Goal: Task Accomplishment & Management: Complete application form

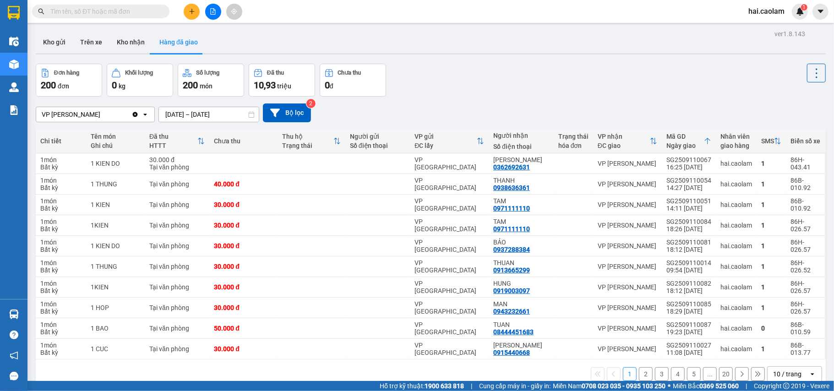
click at [502, 85] on div "Đơn hàng 200 đơn Khối lượng 0 kg Số lượng 200 món Đã thu 10,93 triệu Chưa thu 0…" at bounding box center [431, 80] width 790 height 33
click at [477, 92] on div "Đơn hàng 200 đơn Khối lượng 0 kg Số lượng 200 món Đã thu 10,93 triệu Chưa thu 0…" at bounding box center [431, 80] width 790 height 33
click at [125, 43] on button "Kho nhận" at bounding box center [130, 42] width 43 height 22
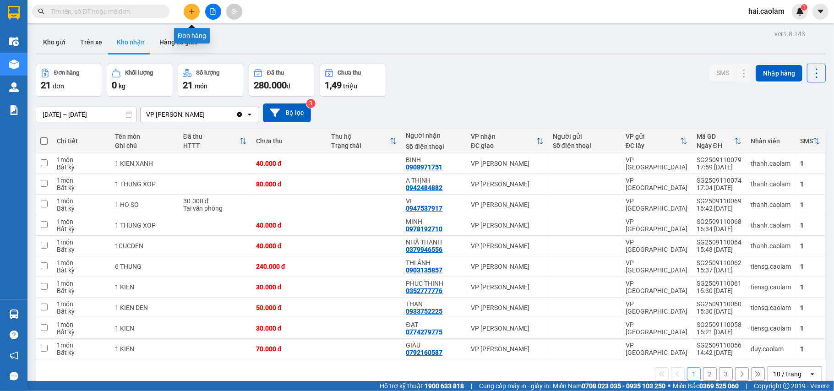
click at [191, 14] on icon "plus" at bounding box center [192, 11] width 6 height 6
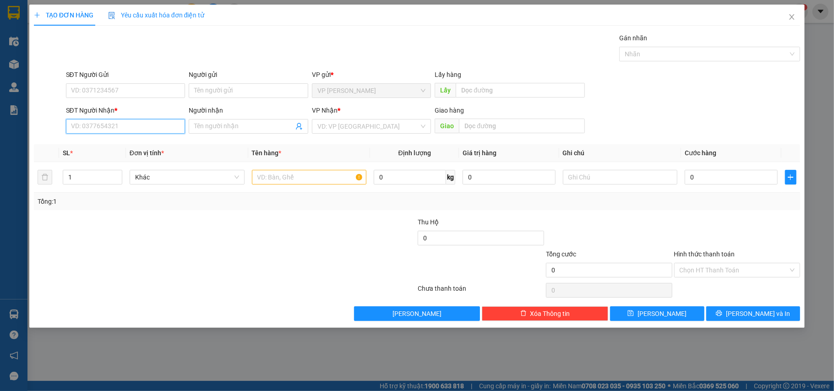
click at [126, 122] on input "SĐT Người Nhận *" at bounding box center [125, 126] width 119 height 15
type input "0934679679"
click at [334, 127] on input "search" at bounding box center [368, 126] width 102 height 14
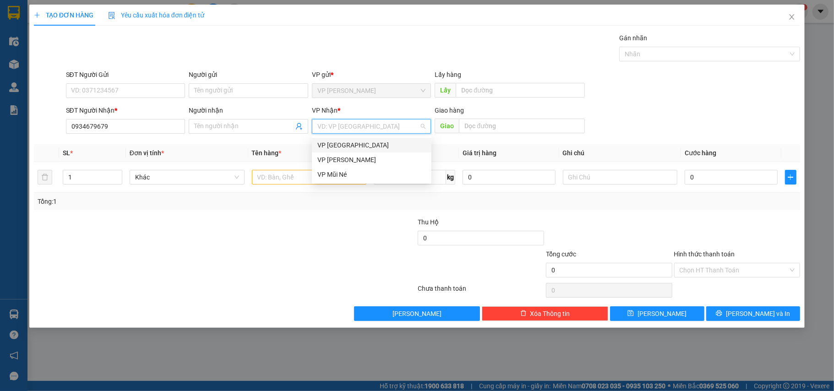
click at [352, 144] on div "VP [GEOGRAPHIC_DATA]" at bounding box center [371, 145] width 108 height 10
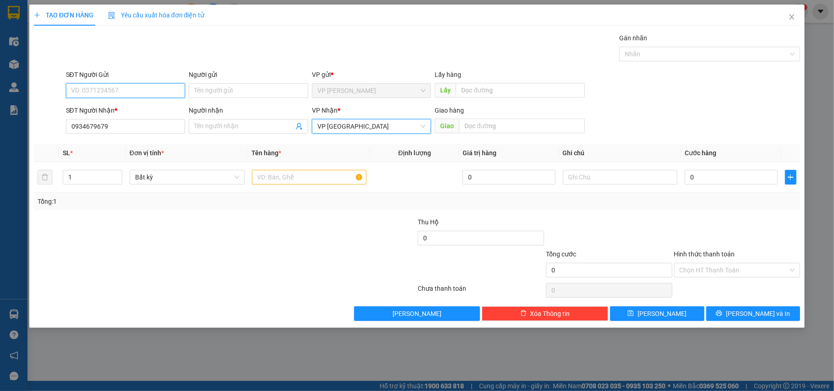
click at [147, 94] on input "SĐT Người Gửi" at bounding box center [125, 90] width 119 height 15
click at [130, 110] on div "0888051888" at bounding box center [125, 109] width 108 height 10
type input "0888051888"
click at [728, 272] on input "Hình thức thanh toán" at bounding box center [733, 270] width 109 height 14
click at [725, 210] on div "Tổng: 1" at bounding box center [417, 201] width 766 height 17
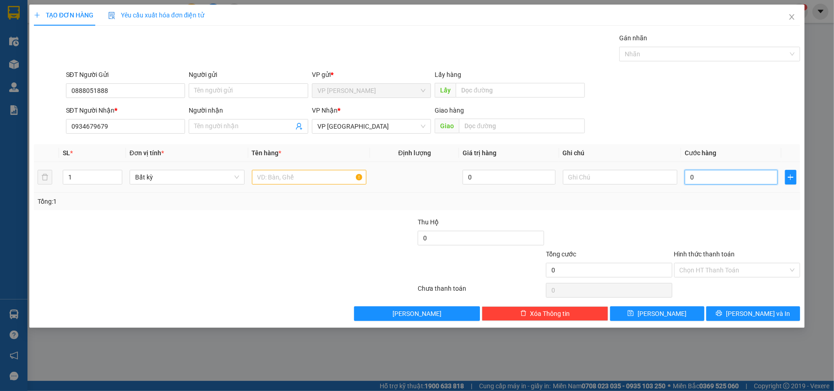
click at [712, 184] on input "0" at bounding box center [730, 177] width 92 height 15
click at [495, 125] on input "text" at bounding box center [522, 126] width 126 height 15
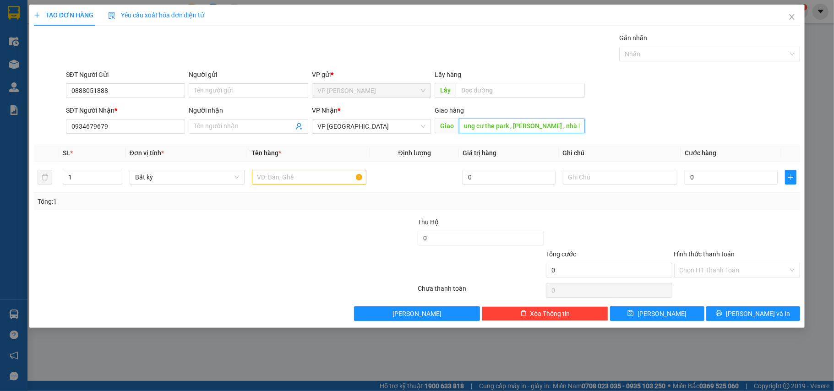
scroll to position [0, 33]
type input "block b3 chung cư the park residence , [GEOGRAPHIC_DATA] , nhà bè"
click at [655, 226] on div at bounding box center [609, 233] width 128 height 32
click at [729, 172] on input "0" at bounding box center [730, 177] width 92 height 15
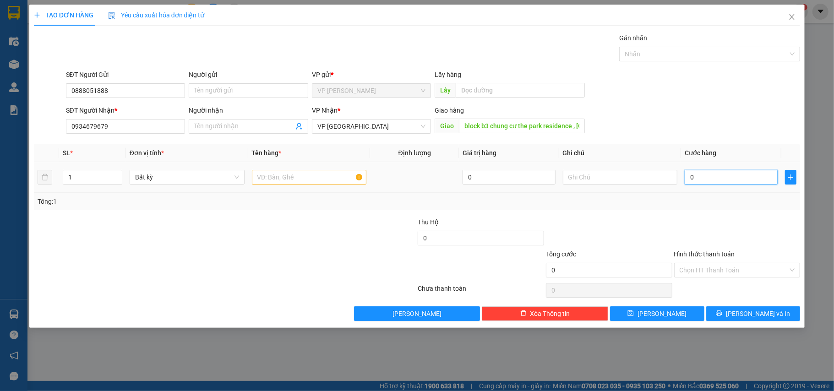
type input "1"
type input "12"
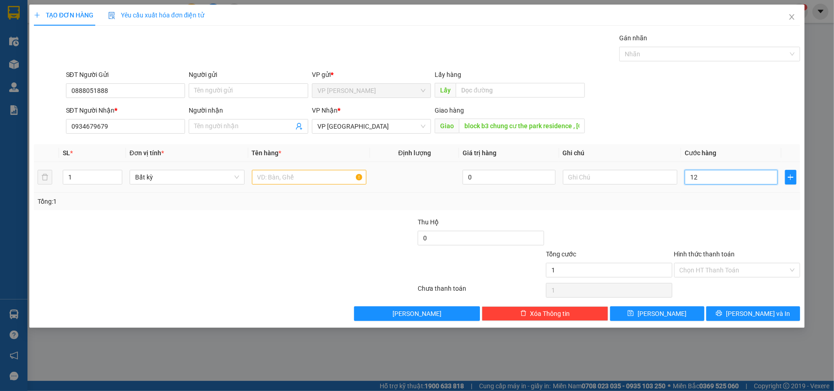
type input "12"
type input "120"
type input "120.000"
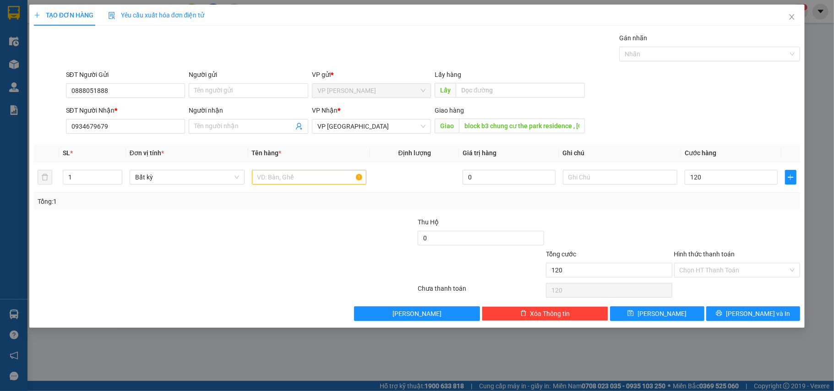
type input "120.000"
drag, startPoint x: 731, startPoint y: 253, endPoint x: 727, endPoint y: 268, distance: 15.1
click at [729, 255] on label "Hình thức thanh toán" at bounding box center [704, 253] width 61 height 7
click at [729, 263] on input "Hình thức thanh toán" at bounding box center [733, 270] width 109 height 14
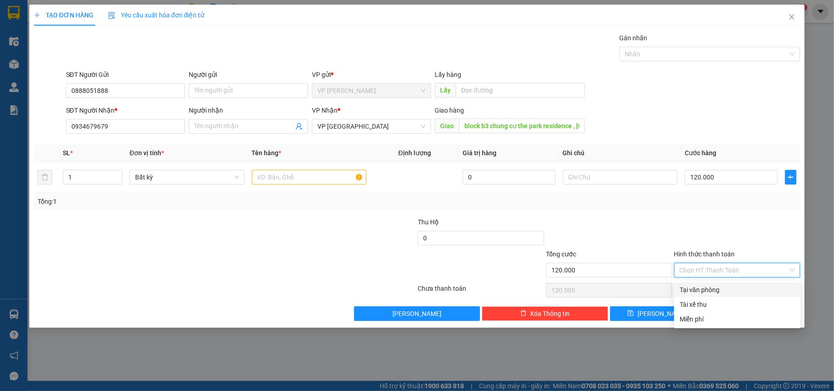
click at [726, 270] on input "Hình thức thanh toán" at bounding box center [733, 270] width 109 height 14
click at [711, 285] on div "Tại văn phòng" at bounding box center [736, 290] width 115 height 10
type input "0"
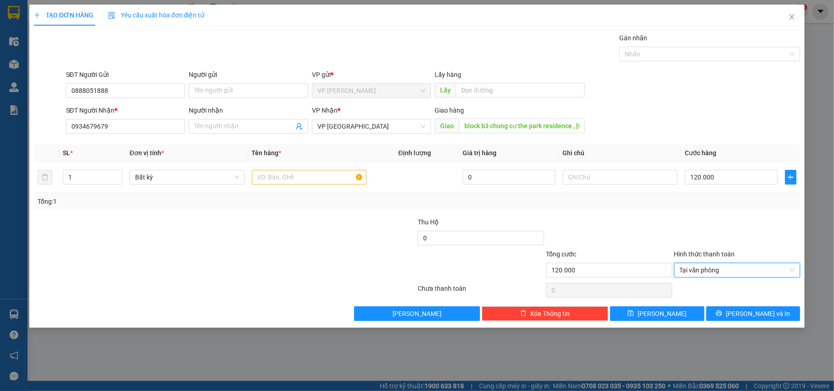
click at [656, 238] on div at bounding box center [609, 233] width 128 height 32
click at [315, 182] on input "text" at bounding box center [309, 177] width 115 height 15
type input "1 Thùng"
click at [137, 125] on input "0934679679" at bounding box center [125, 126] width 119 height 15
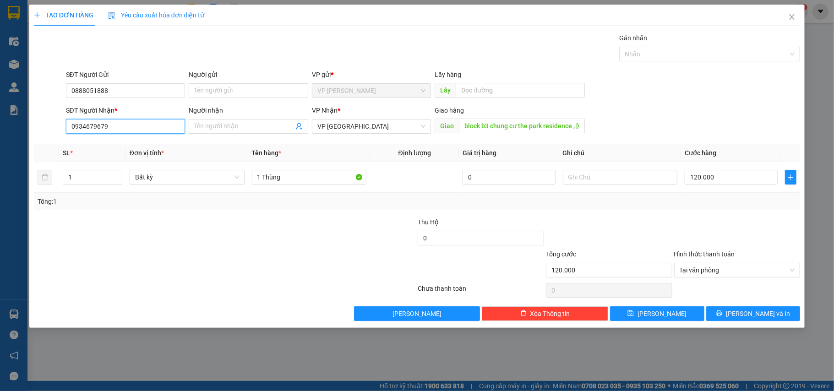
click at [137, 125] on input "0934679679" at bounding box center [125, 126] width 119 height 15
click at [755, 314] on span "[PERSON_NAME] và In" at bounding box center [758, 314] width 64 height 10
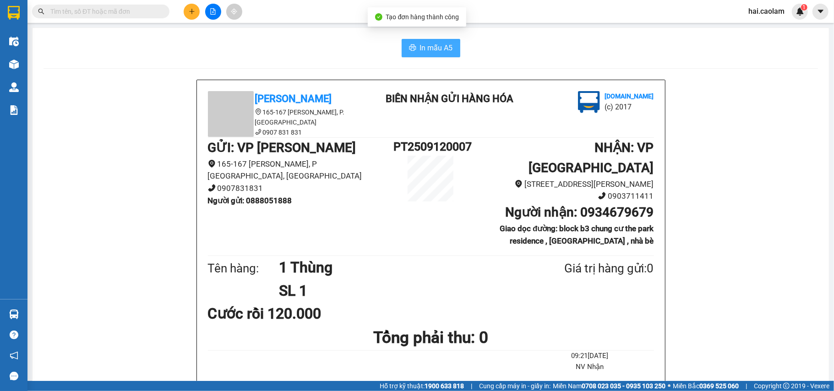
click at [436, 48] on span "In mẫu A5" at bounding box center [436, 47] width 33 height 11
click at [141, 13] on input "text" at bounding box center [104, 11] width 108 height 10
click at [140, 13] on input "text" at bounding box center [104, 11] width 108 height 10
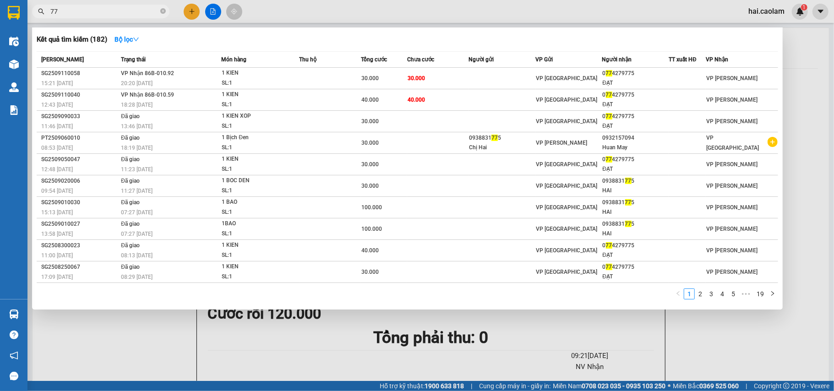
type input "7"
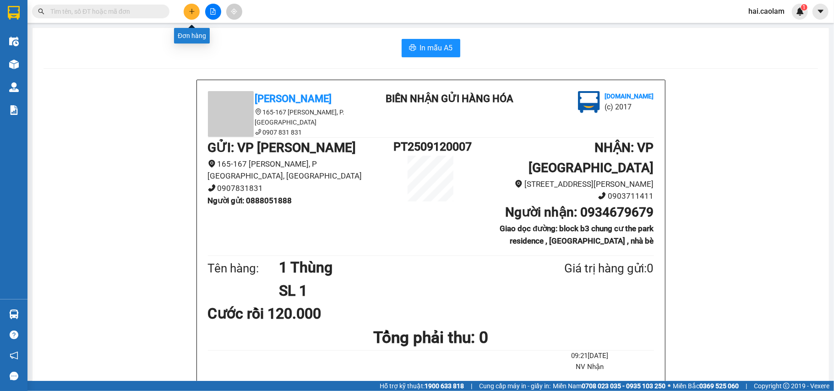
click at [187, 16] on button at bounding box center [192, 12] width 16 height 16
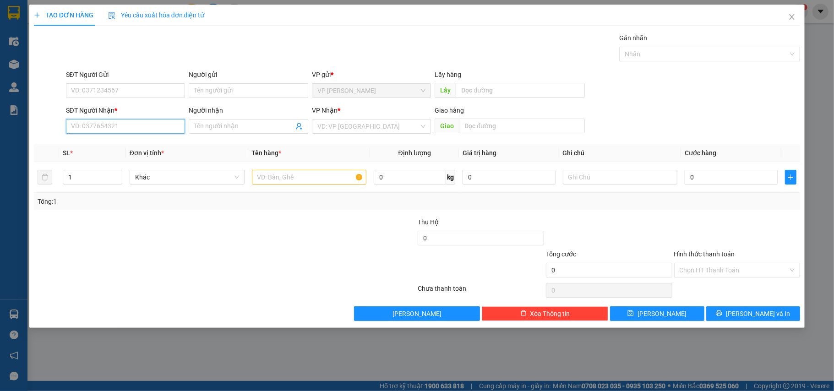
click at [150, 129] on input "SĐT Người Nhận *" at bounding box center [125, 126] width 119 height 15
type input "0992648669"
click at [158, 86] on input "SĐT Người Gửi" at bounding box center [125, 90] width 119 height 15
click at [224, 133] on span at bounding box center [248, 126] width 119 height 15
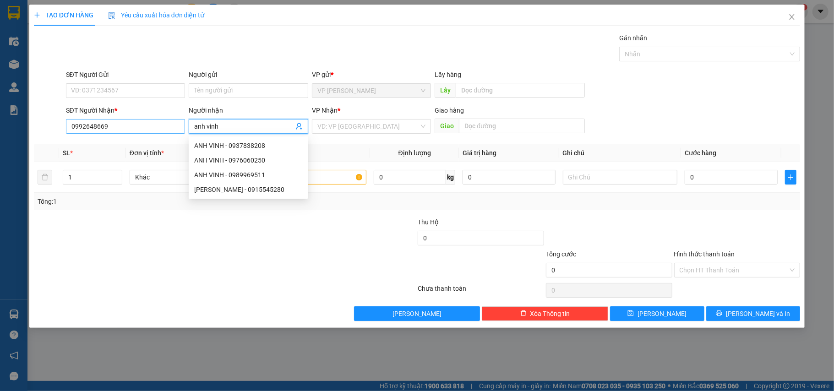
type input "anh vinh"
click at [115, 130] on input "0992648669" at bounding box center [125, 126] width 119 height 15
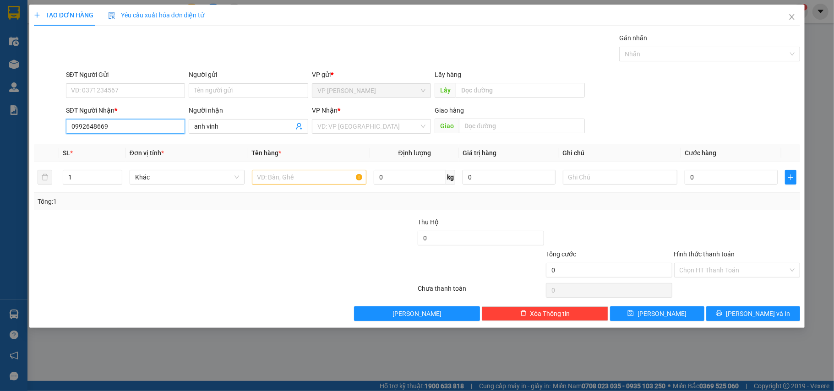
click at [122, 129] on input "0992648669" at bounding box center [125, 126] width 119 height 15
click at [81, 124] on input "0992648669" at bounding box center [125, 126] width 119 height 15
type input "0932648669"
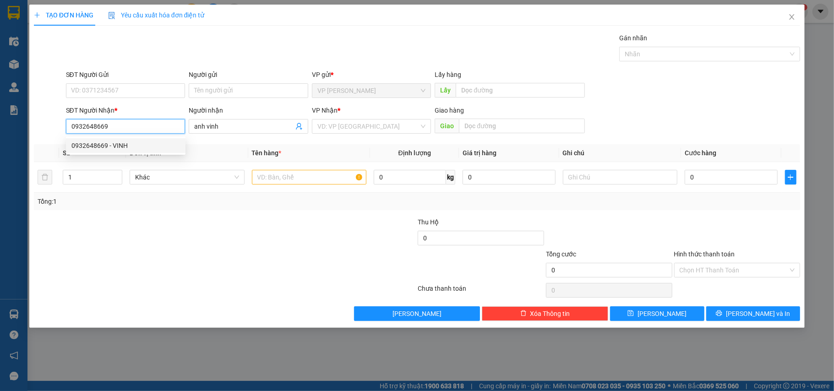
click at [104, 144] on div "0932648669 - VINH" at bounding box center [125, 146] width 108 height 10
type input "VINH"
type input "0932648669"
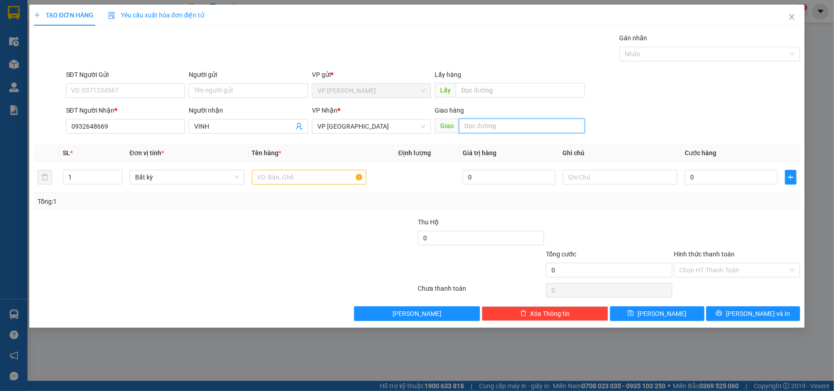
click at [488, 120] on input "text" at bounding box center [522, 126] width 126 height 15
drag, startPoint x: 494, startPoint y: 125, endPoint x: 495, endPoint y: 113, distance: 12.9
click at [494, 123] on input "text" at bounding box center [522, 126] width 126 height 15
click at [136, 92] on input "SĐT Người Gửi" at bounding box center [125, 90] width 119 height 15
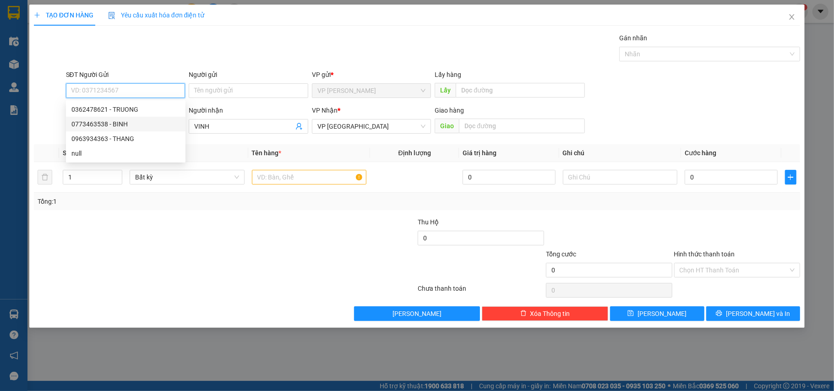
click at [108, 125] on div "0773463538 - BINH" at bounding box center [125, 124] width 108 height 10
type input "0773463538"
type input "BINH"
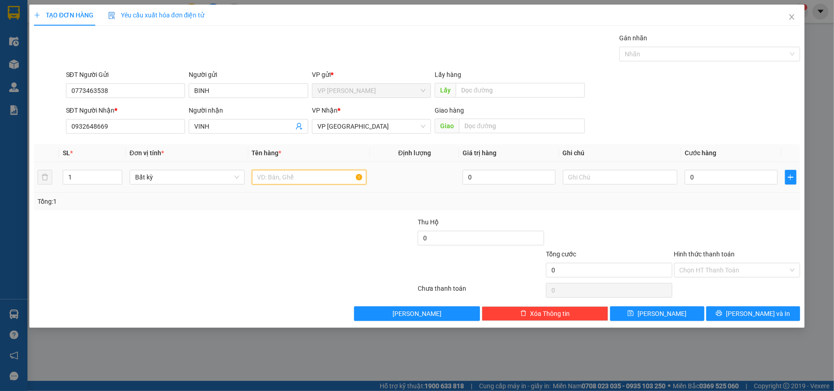
click at [295, 176] on input "text" at bounding box center [309, 177] width 115 height 15
type input "1 âm li"
click at [709, 171] on input "0" at bounding box center [730, 177] width 92 height 15
type input "5"
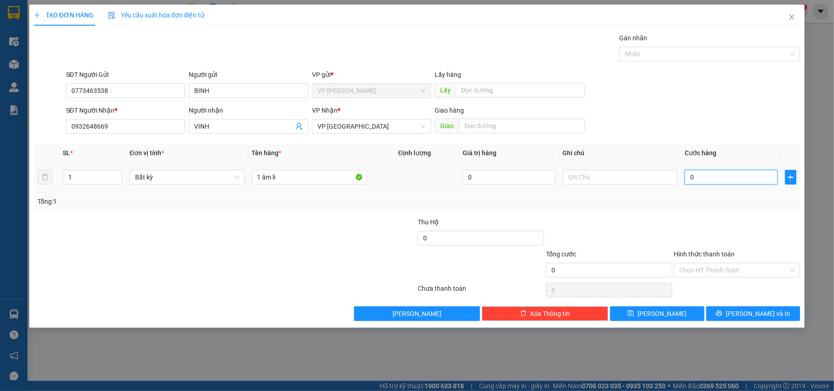
type input "5"
type input "50"
type input "50.000"
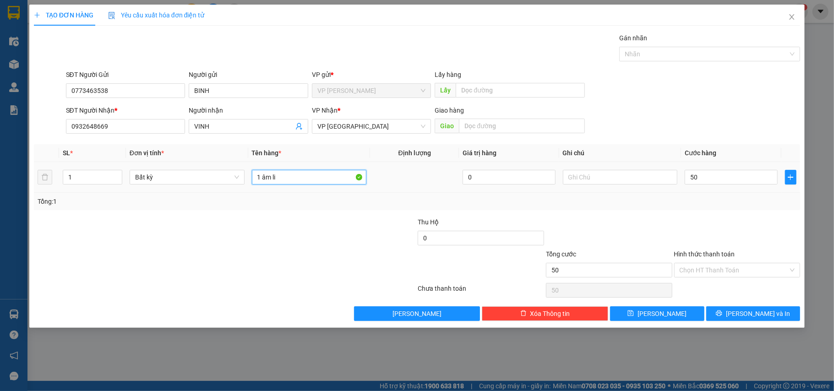
type input "50.000"
click at [288, 176] on input "1 âm li" at bounding box center [309, 177] width 115 height 15
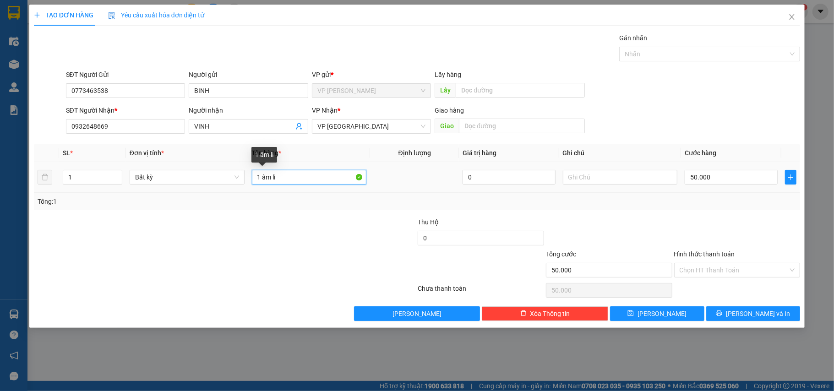
click at [288, 176] on input "1 âm li" at bounding box center [309, 177] width 115 height 15
type input "2 âm li"
click at [732, 183] on input "50.000" at bounding box center [730, 177] width 92 height 15
type input "1"
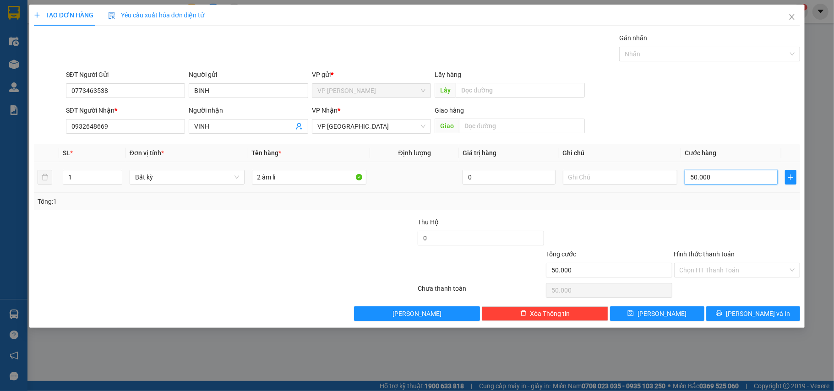
type input "1"
type input "10"
type input "100"
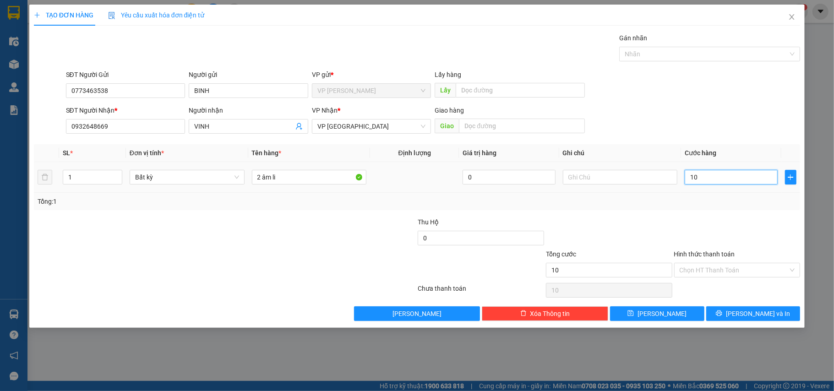
type input "100"
type input "100.000"
click at [737, 270] on input "Hình thức thanh toán" at bounding box center [733, 270] width 109 height 14
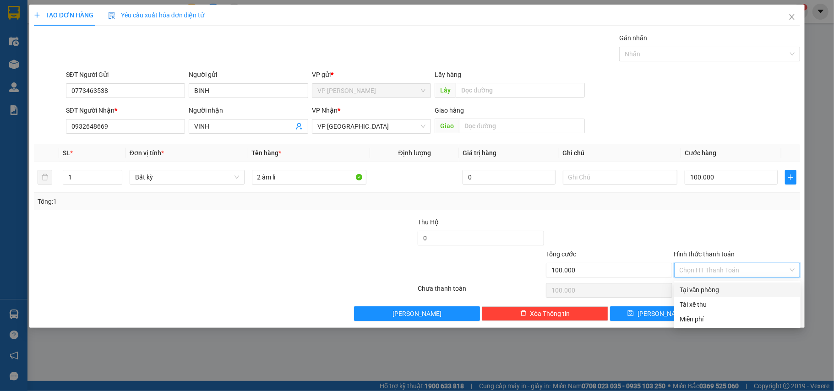
click at [724, 287] on div "Tại văn phòng" at bounding box center [736, 290] width 115 height 10
type input "0"
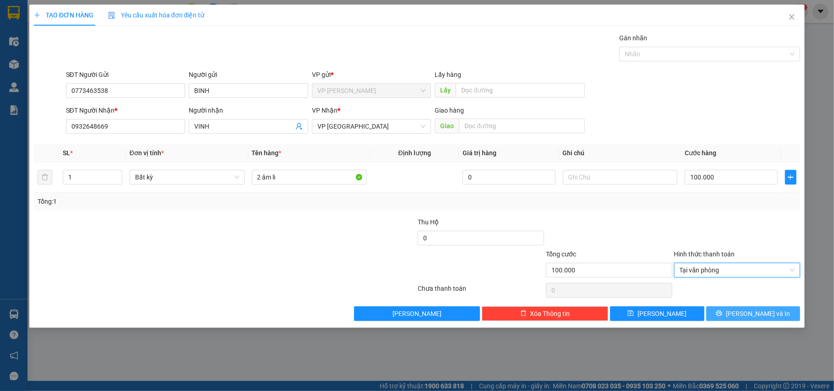
click at [722, 316] on icon "printer" at bounding box center [719, 313] width 6 height 6
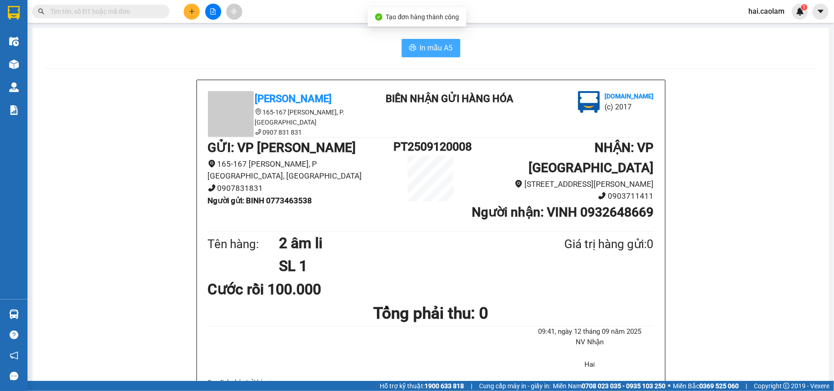
click at [426, 53] on span "In mẫu A5" at bounding box center [436, 47] width 33 height 11
click at [422, 48] on span "In mẫu A5" at bounding box center [436, 47] width 33 height 11
click at [116, 19] on div "Kết quả tìm kiếm ( 182 ) Bộ lọc Mã ĐH Trạng thái Món hàng Thu hộ Tổng cước Chưa…" at bounding box center [89, 12] width 179 height 16
click at [121, 15] on input "text" at bounding box center [104, 11] width 108 height 10
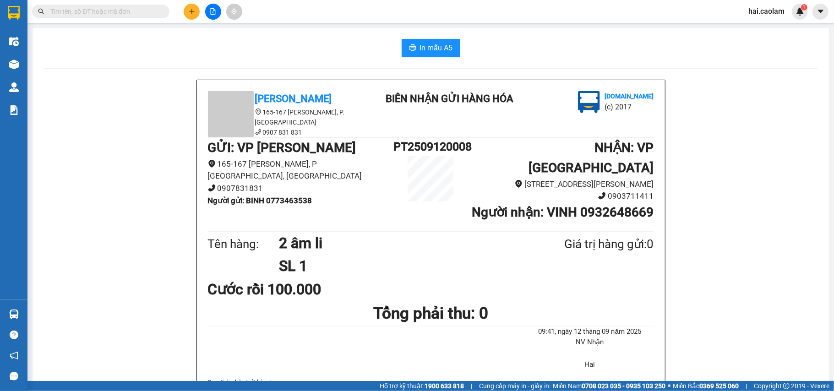
click at [191, 19] on div "Kết quả tìm kiếm ( 182 ) Bộ lọc Mã ĐH Trạng thái Món hàng Thu hộ Tổng cước Chưa…" at bounding box center [417, 11] width 834 height 23
click at [194, 8] on icon "plus" at bounding box center [192, 11] width 6 height 6
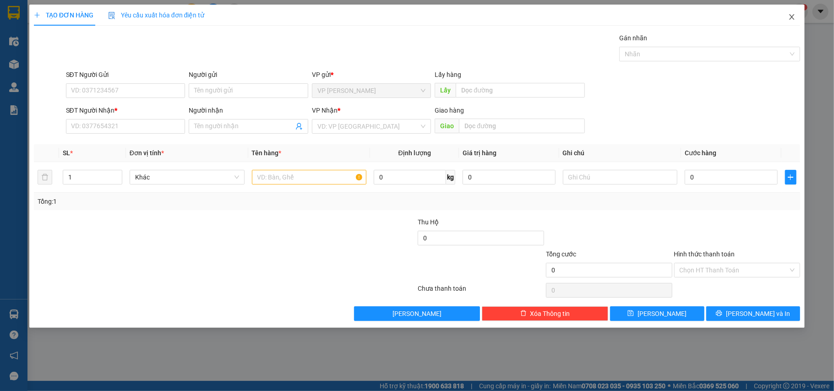
click at [795, 16] on icon "close" at bounding box center [791, 16] width 7 height 7
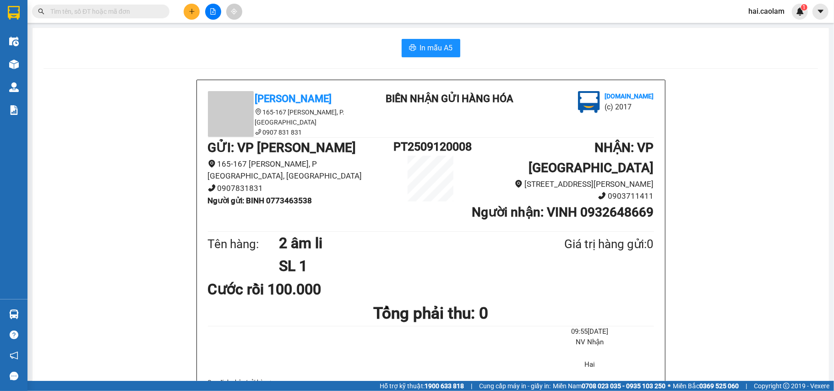
click at [105, 8] on input "text" at bounding box center [104, 11] width 108 height 10
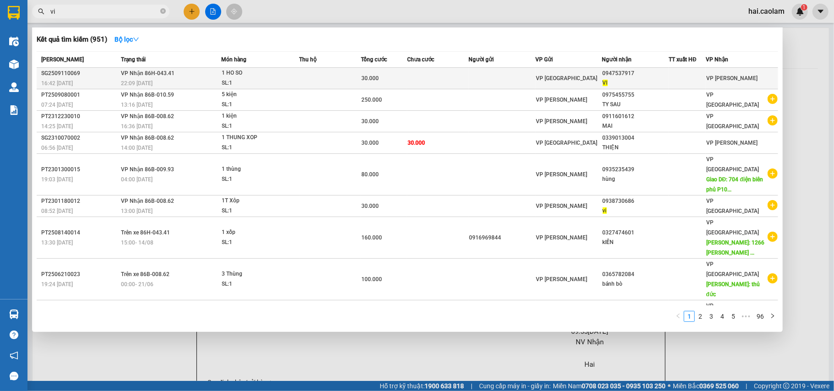
type input "vi"
click at [298, 74] on span "1 HO SO SL: 1" at bounding box center [260, 78] width 77 height 20
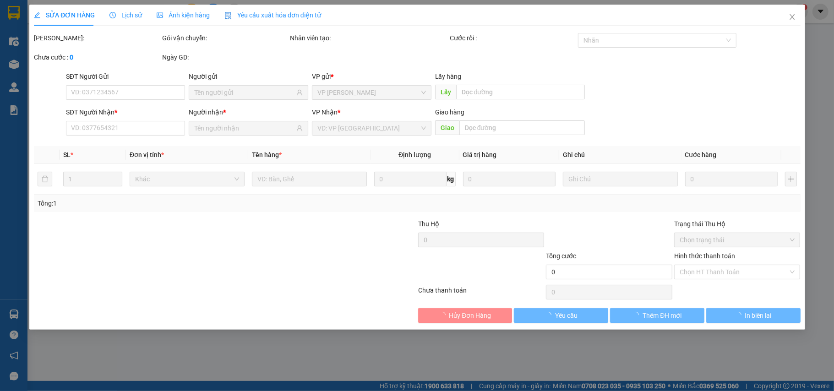
type input "0947537917"
type input "VI"
type input "30.000"
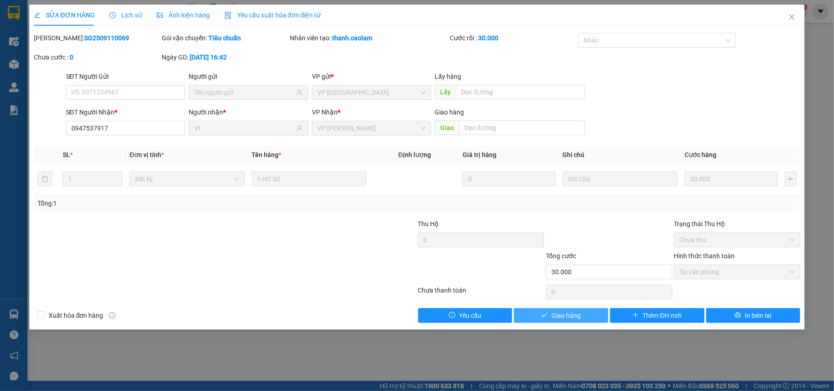
click at [572, 316] on span "Giao hàng" at bounding box center [565, 315] width 29 height 10
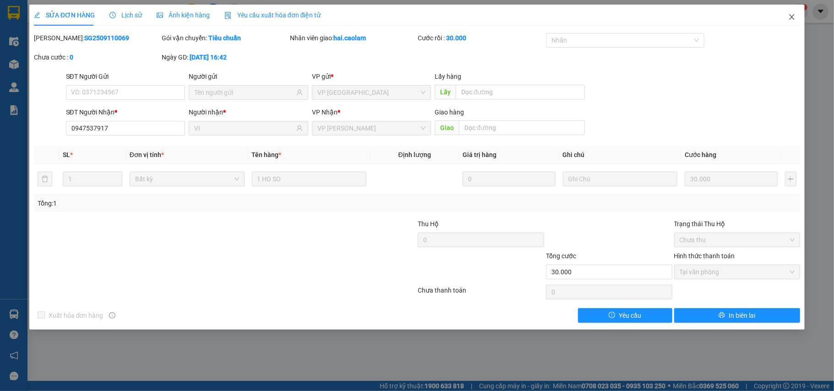
click at [793, 19] on icon "close" at bounding box center [791, 16] width 7 height 7
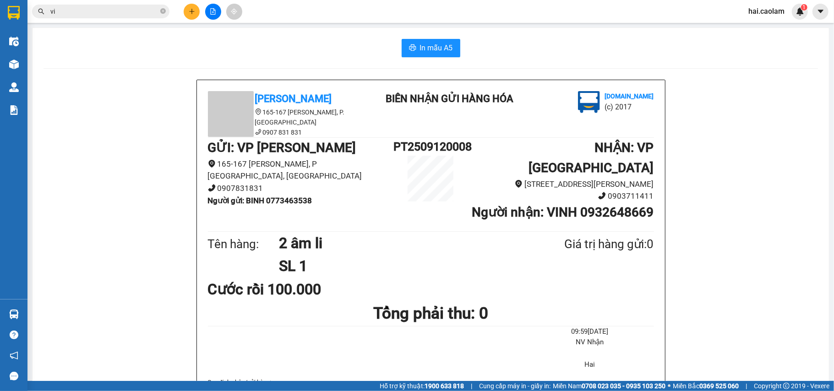
click at [69, 13] on input "vi" at bounding box center [104, 11] width 108 height 10
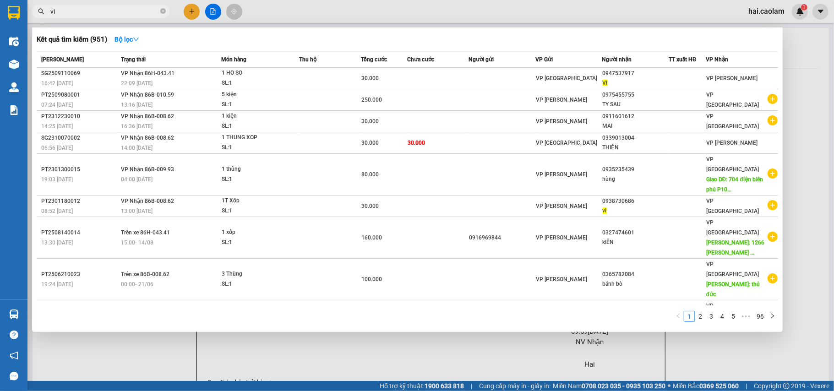
click at [69, 13] on input "vi" at bounding box center [104, 11] width 108 height 10
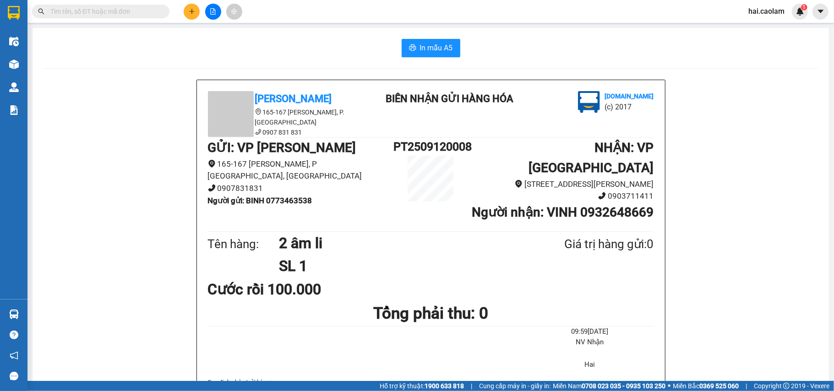
click at [194, 19] on div "Kết quả tìm kiếm ( 951 ) Bộ lọc Mã ĐH Trạng thái Món hàng Thu hộ Tổng cước Chưa…" at bounding box center [417, 11] width 834 height 23
click at [193, 16] on button at bounding box center [192, 12] width 16 height 16
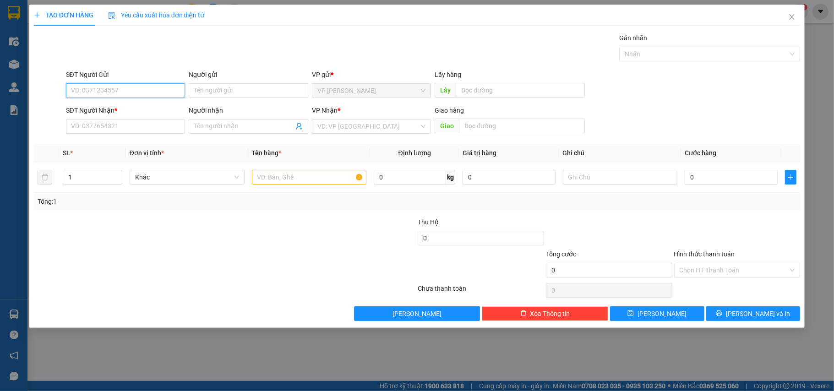
click at [151, 94] on input "SĐT Người Gửi" at bounding box center [125, 90] width 119 height 15
type input "0"
click at [132, 122] on input "SĐT Người Nhận *" at bounding box center [125, 126] width 119 height 15
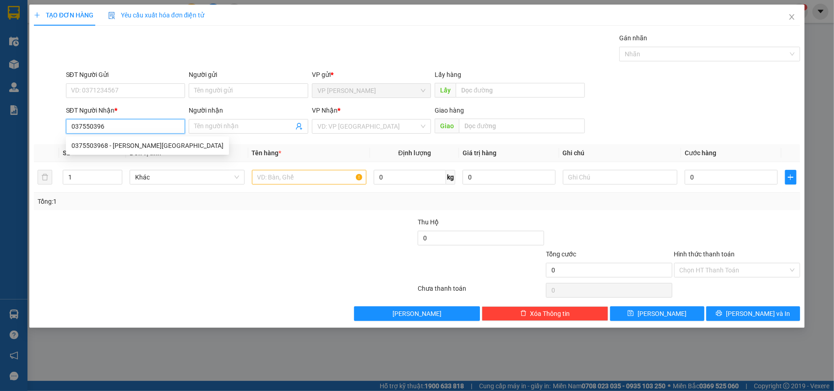
type input "0375503968"
click at [127, 151] on div "0375503968 - [PERSON_NAME][GEOGRAPHIC_DATA]" at bounding box center [147, 145] width 163 height 15
type input "anh Hải"
type input "0375503968"
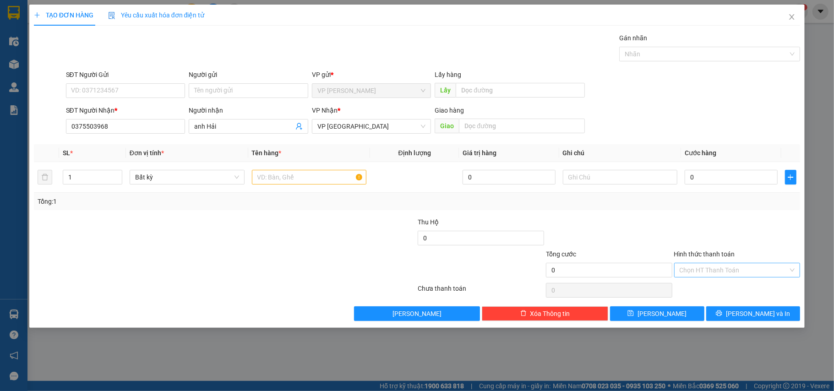
click at [720, 275] on input "Hình thức thanh toán" at bounding box center [733, 270] width 109 height 14
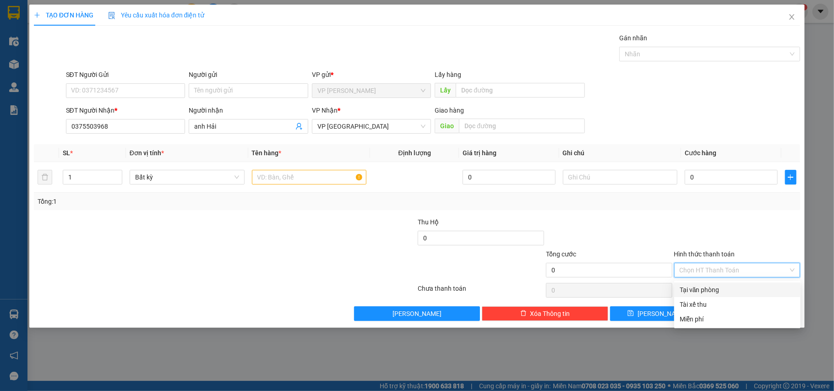
click at [720, 293] on div "Tại văn phòng" at bounding box center [736, 290] width 115 height 10
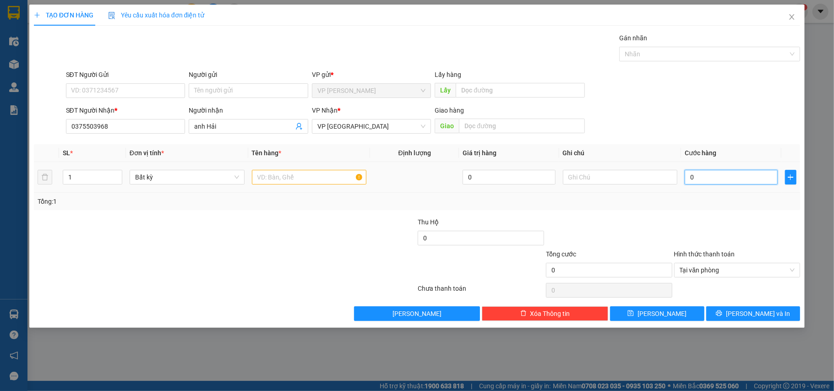
click at [704, 179] on input "0" at bounding box center [730, 177] width 92 height 15
type input "7"
type input "70"
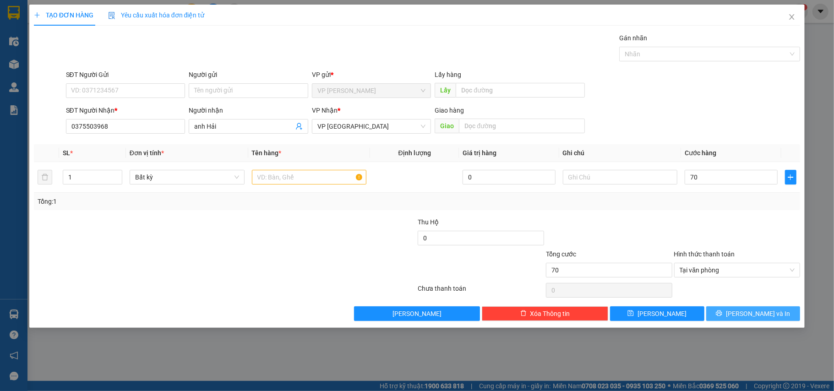
click at [754, 312] on span "[PERSON_NAME] và In" at bounding box center [758, 314] width 64 height 10
type input "70.000"
click at [302, 183] on input "text" at bounding box center [309, 177] width 115 height 15
type input "1 bao"
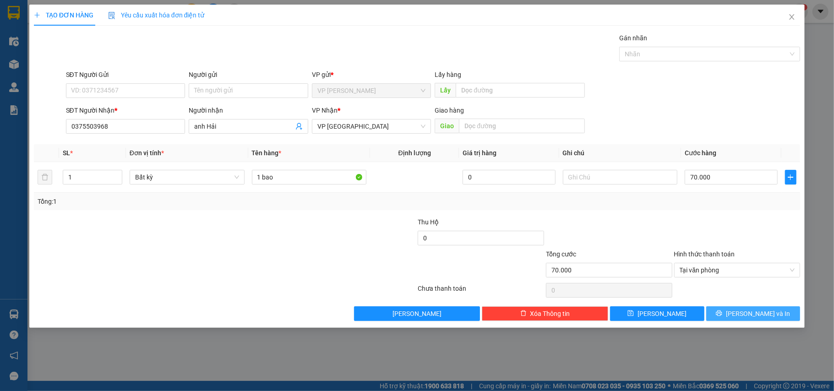
click at [745, 310] on span "[PERSON_NAME] và In" at bounding box center [758, 314] width 64 height 10
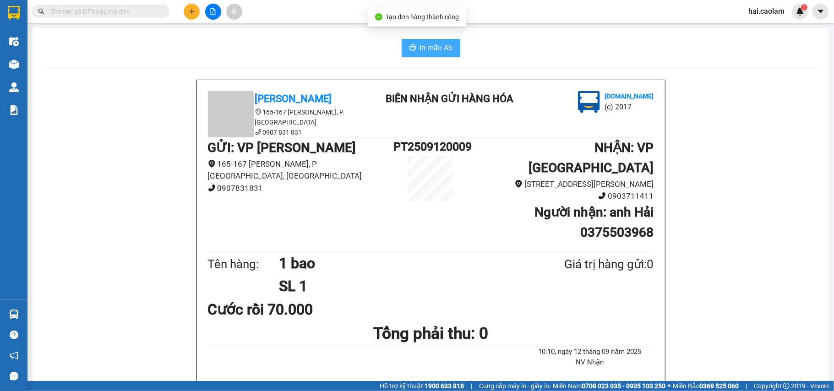
click at [438, 47] on span "In mẫu A5" at bounding box center [436, 47] width 33 height 11
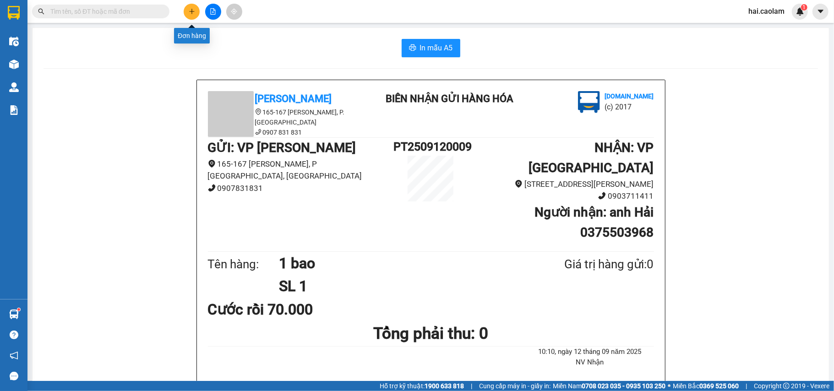
click at [191, 8] on icon "plus" at bounding box center [192, 11] width 6 height 6
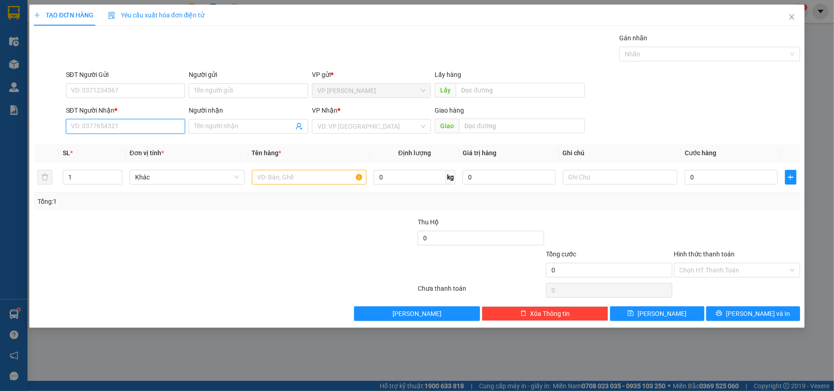
click at [136, 131] on input "SĐT Người Nhận *" at bounding box center [125, 126] width 119 height 15
type input "0988844384"
click at [105, 144] on div "0988844384 - Đạt" at bounding box center [125, 146] width 108 height 10
type input "Đạt"
type input "0988844384"
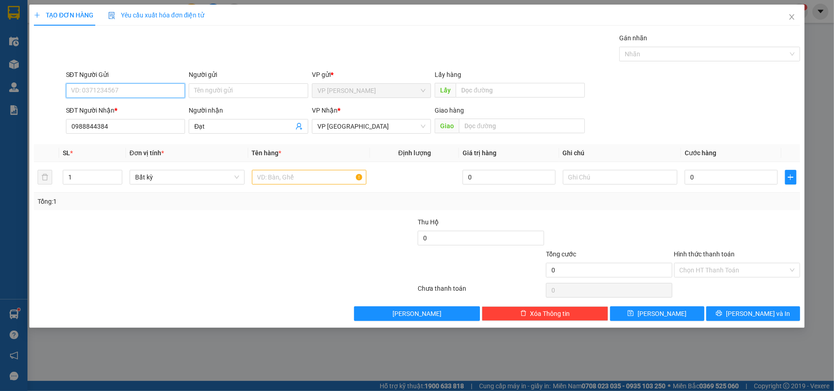
click at [136, 98] on input "SĐT Người Gửi" at bounding box center [125, 90] width 119 height 15
drag, startPoint x: 98, startPoint y: 121, endPoint x: 94, endPoint y: 117, distance: 4.9
click at [96, 120] on div "0968850228 - HANH" at bounding box center [125, 124] width 108 height 10
type input "0968850228"
type input "HANH"
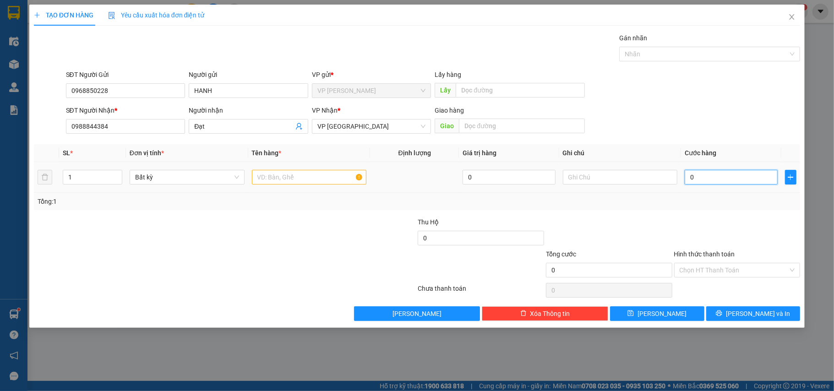
click at [694, 180] on input "0" at bounding box center [730, 177] width 92 height 15
type input "5"
type input "50"
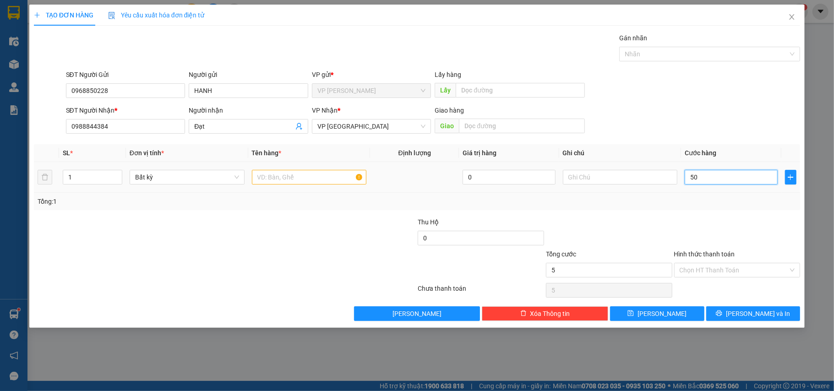
type input "50"
click at [716, 268] on input "Hình thức thanh toán" at bounding box center [733, 270] width 109 height 14
type input "50.000"
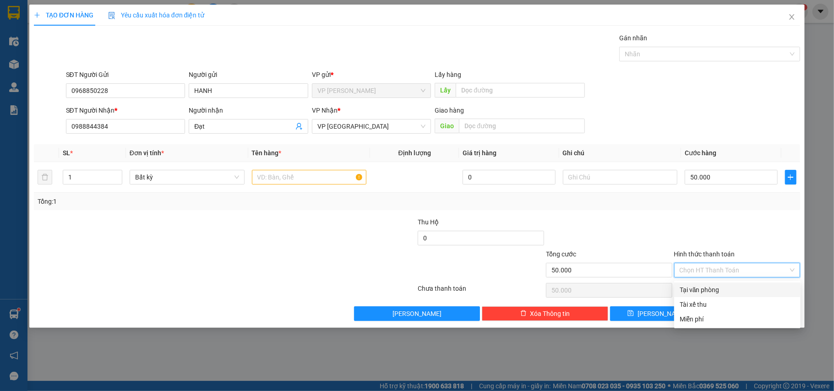
click at [720, 288] on div "Tại văn phòng" at bounding box center [736, 290] width 115 height 10
type input "0"
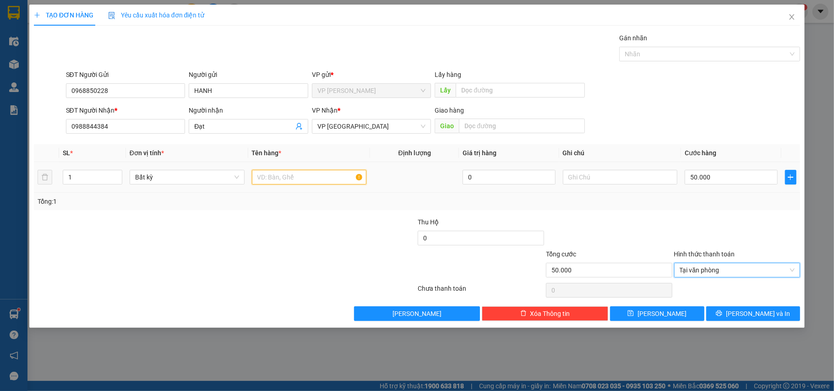
click at [311, 177] on input "text" at bounding box center [309, 177] width 115 height 15
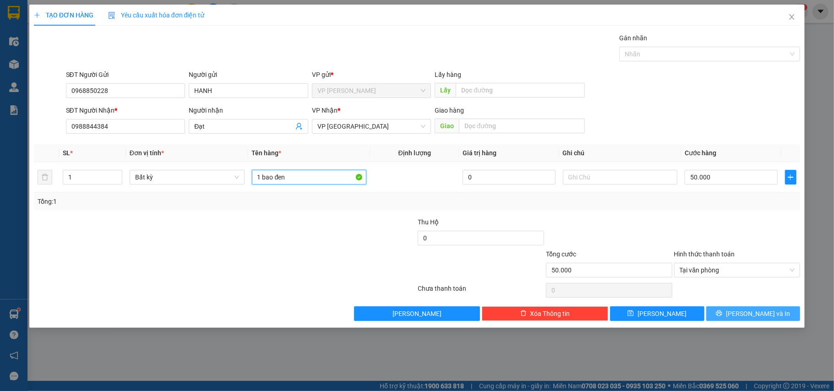
type input "1 bao đen"
click at [771, 316] on button "[PERSON_NAME] và In" at bounding box center [753, 313] width 94 height 15
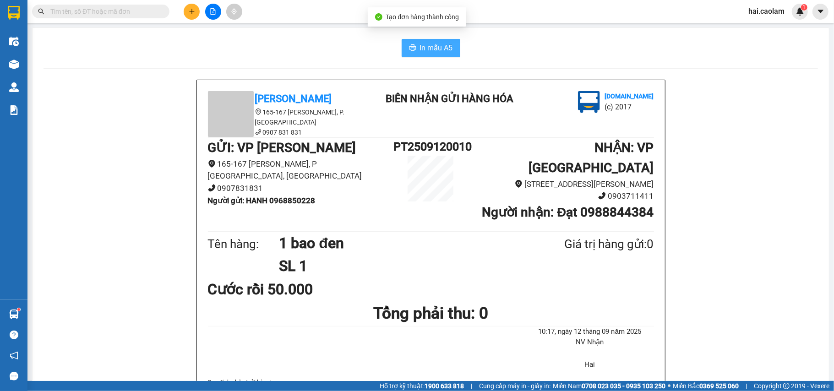
click at [442, 54] on span "In mẫu A5" at bounding box center [436, 47] width 33 height 11
click at [125, 11] on input "text" at bounding box center [104, 11] width 108 height 10
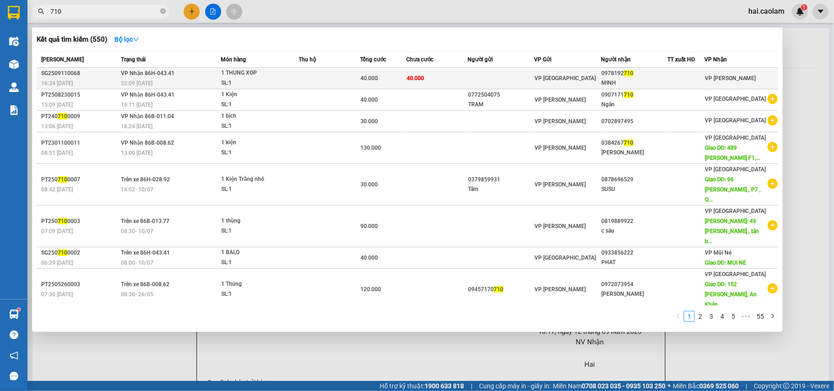
type input "710"
click at [301, 75] on td at bounding box center [328, 79] width 61 height 22
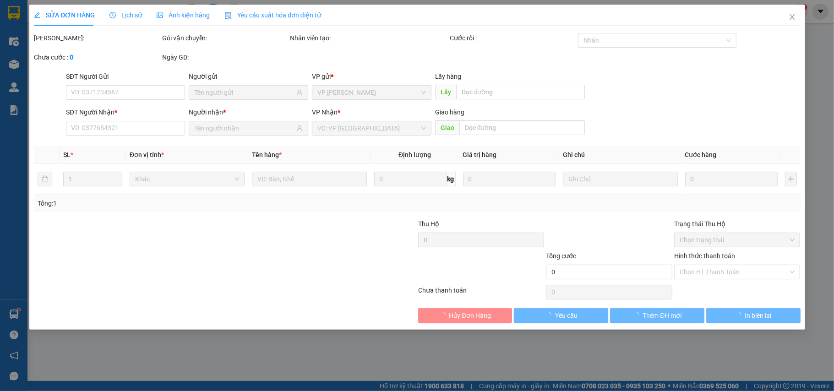
type input "0978192710"
type input "MINH"
type input "40.000"
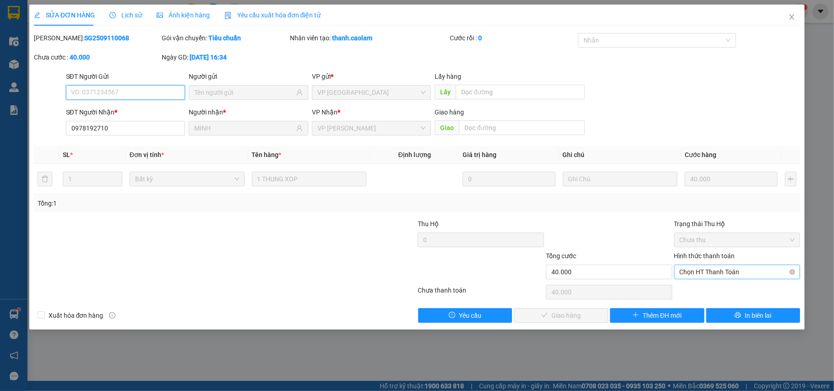
click at [716, 270] on span "Chọn HT Thanh Toán" at bounding box center [736, 272] width 115 height 14
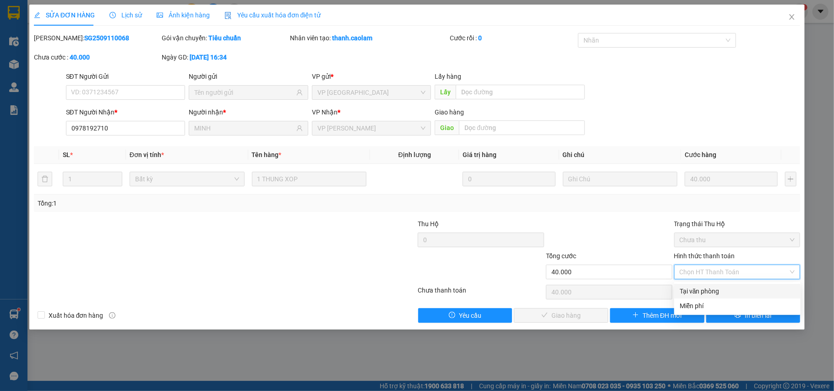
click at [716, 292] on div "Tại văn phòng" at bounding box center [736, 291] width 115 height 10
type input "0"
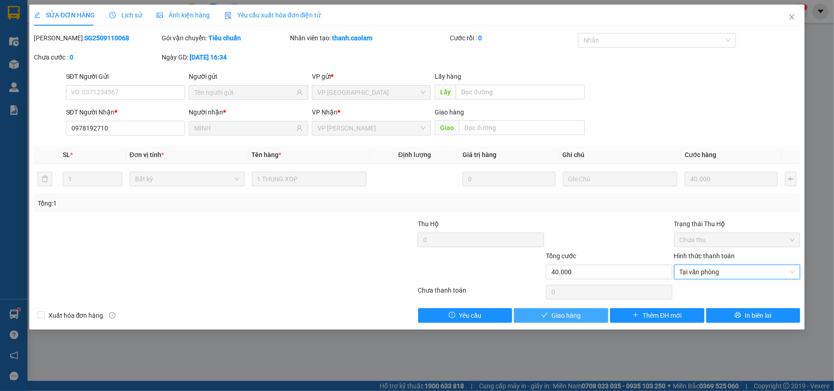
click at [566, 320] on span "Giao hàng" at bounding box center [565, 315] width 29 height 10
click at [705, 270] on span "Tại văn phòng" at bounding box center [736, 272] width 115 height 14
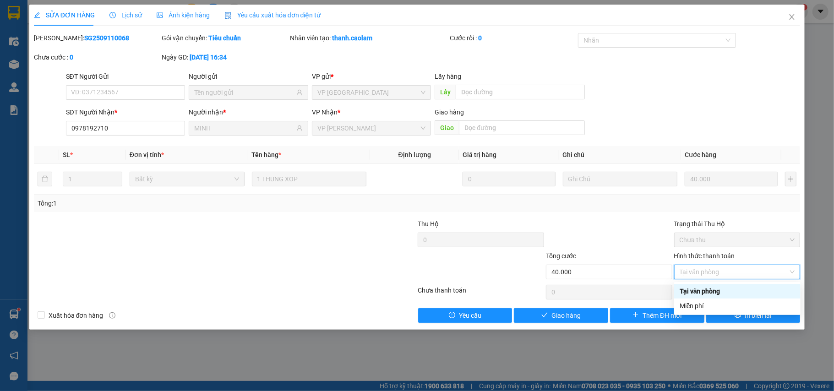
drag, startPoint x: 698, startPoint y: 293, endPoint x: 693, endPoint y: 293, distance: 5.0
click at [697, 293] on div "Tại văn phòng" at bounding box center [736, 291] width 115 height 10
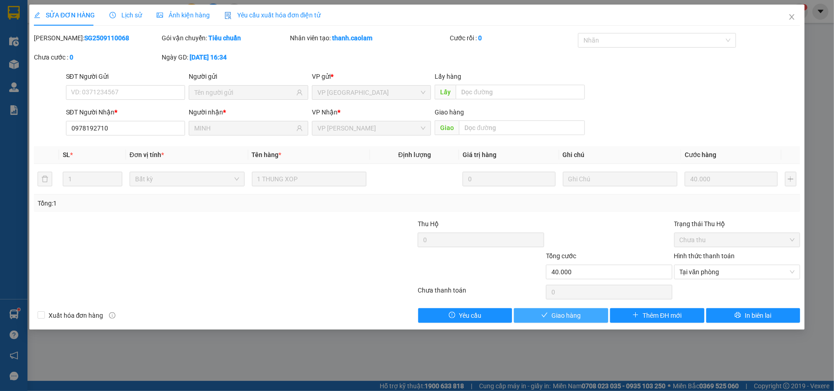
click at [561, 317] on span "Giao hàng" at bounding box center [565, 315] width 29 height 10
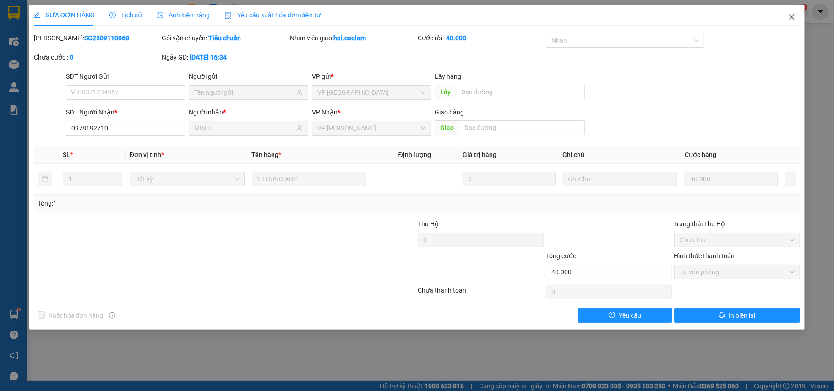
click at [789, 19] on icon "close" at bounding box center [791, 16] width 7 height 7
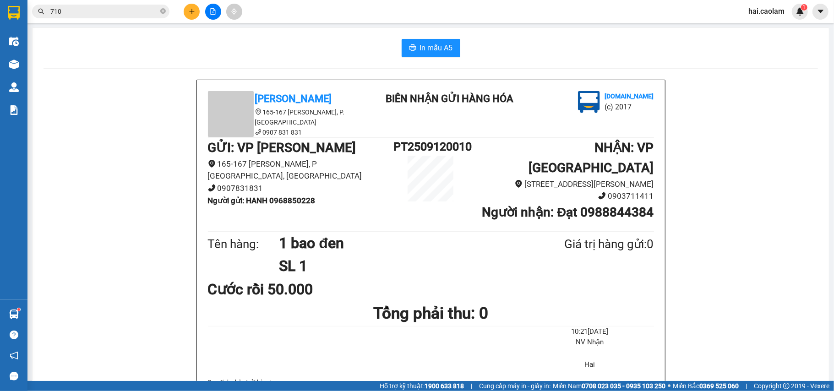
click at [104, 13] on input "710" at bounding box center [104, 11] width 108 height 10
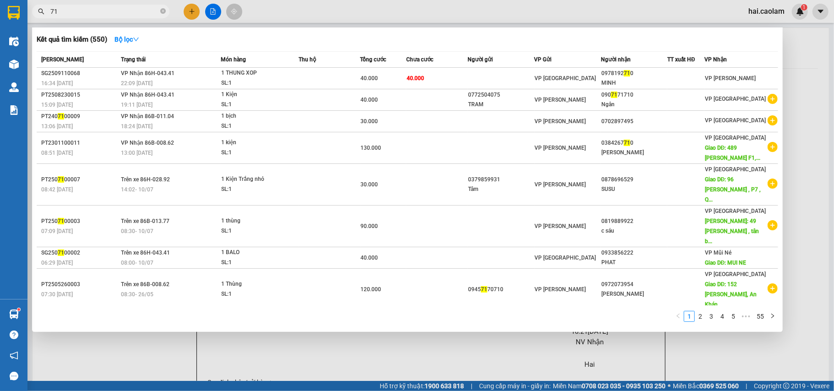
type input "7"
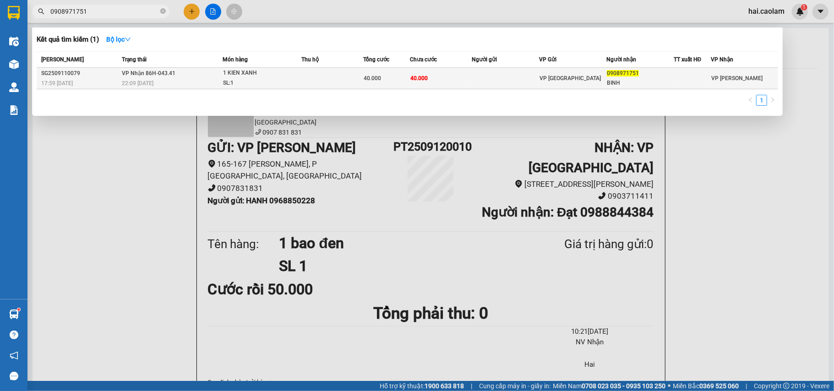
type input "0908971751"
click at [450, 81] on td "40.000" at bounding box center [441, 79] width 62 height 22
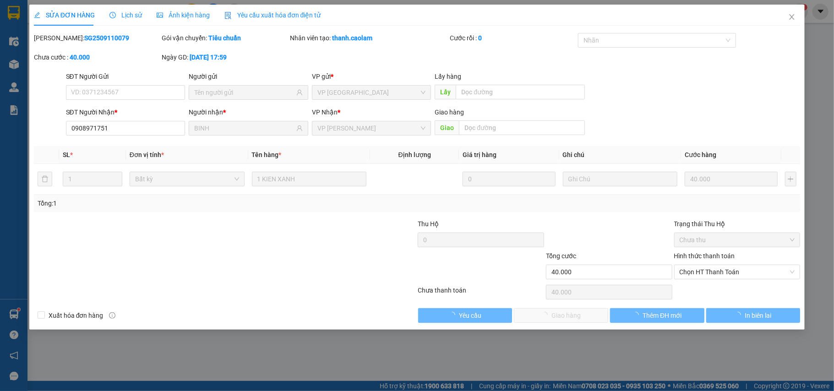
type input "0908971751"
type input "BINH"
type input "40.000"
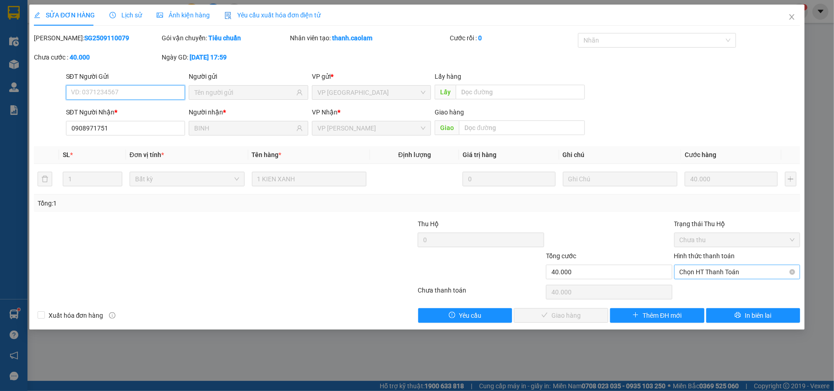
click at [738, 274] on span "Chọn HT Thanh Toán" at bounding box center [736, 272] width 115 height 14
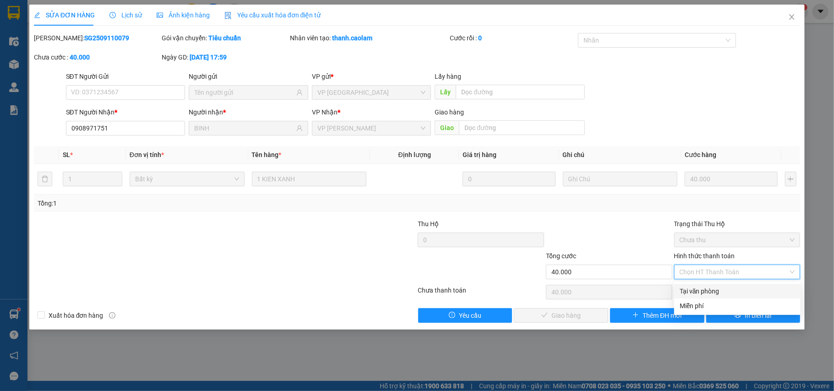
click at [719, 293] on div "Tại văn phòng" at bounding box center [736, 291] width 115 height 10
type input "0"
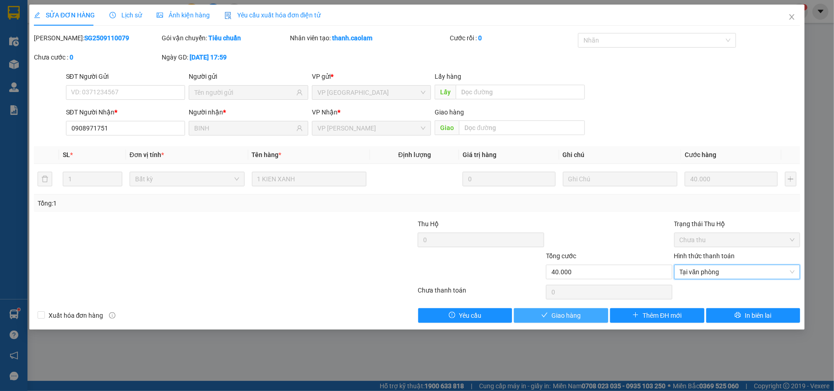
click at [570, 314] on span "Giao hàng" at bounding box center [565, 315] width 29 height 10
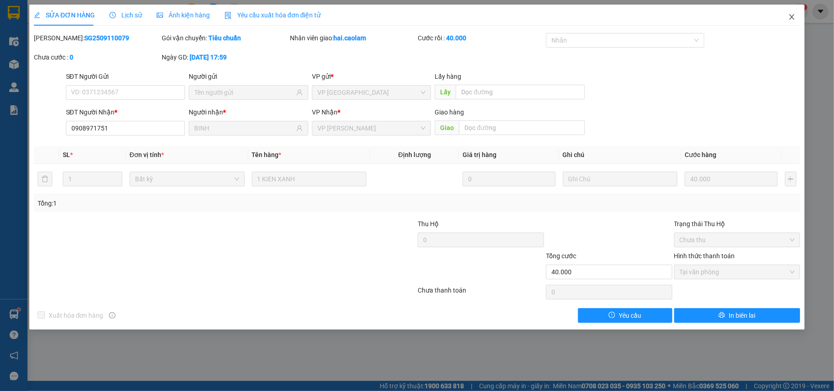
click at [789, 18] on icon "close" at bounding box center [791, 16] width 7 height 7
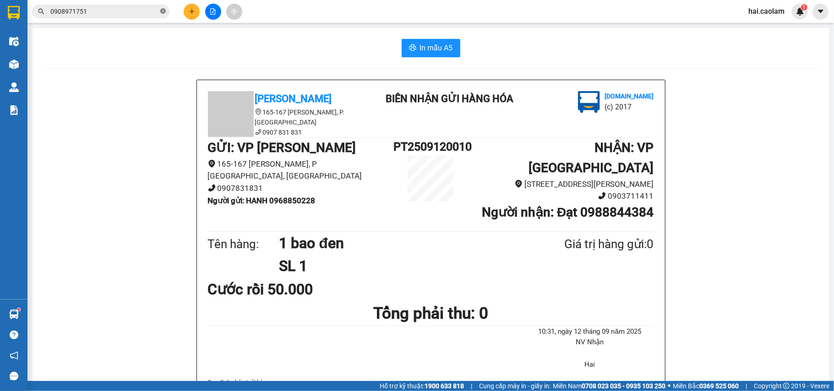
click at [162, 11] on icon "close-circle" at bounding box center [162, 10] width 5 height 5
click at [195, 9] on icon "plus" at bounding box center [192, 11] width 6 height 6
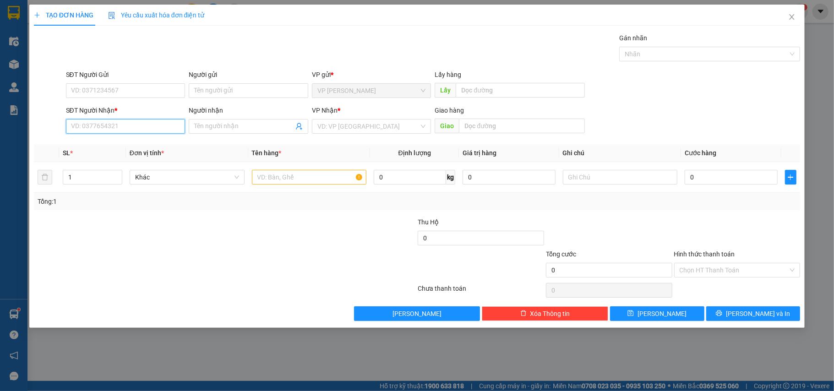
click at [140, 123] on input "SĐT Người Nhận *" at bounding box center [125, 126] width 119 height 15
type input "0936273030"
click at [255, 130] on input "Người nhận" at bounding box center [243, 126] width 99 height 10
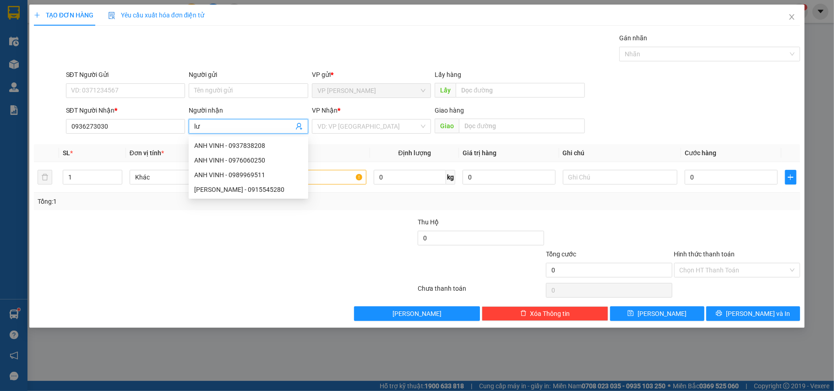
type input "l"
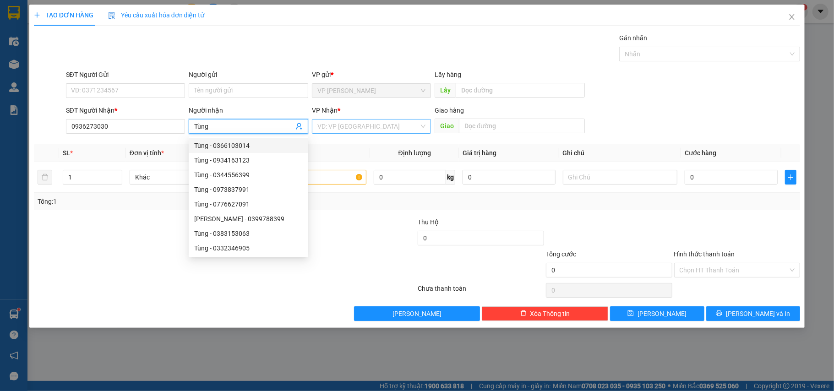
type input "Tùng"
click at [359, 127] on input "search" at bounding box center [368, 126] width 102 height 14
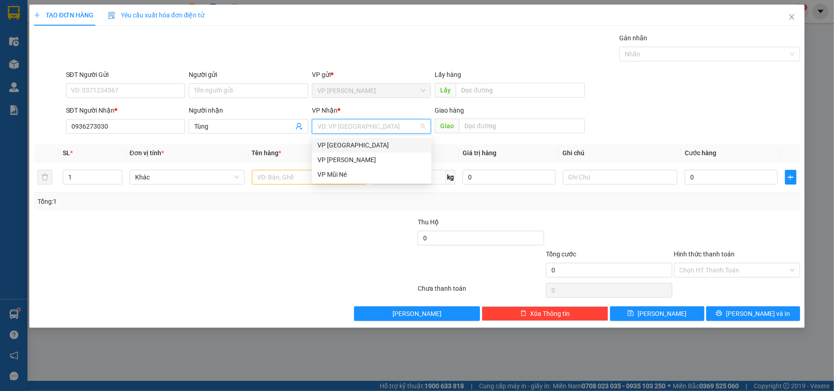
click at [369, 218] on div at bounding box center [353, 233] width 128 height 32
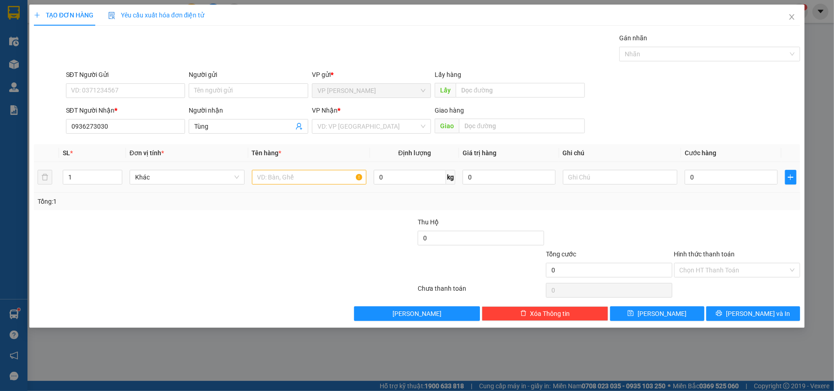
click at [266, 170] on div at bounding box center [309, 177] width 115 height 18
click at [278, 178] on input "text" at bounding box center [309, 177] width 115 height 15
type input "1 máy in"
click at [703, 178] on input "0" at bounding box center [730, 177] width 92 height 15
type input "5"
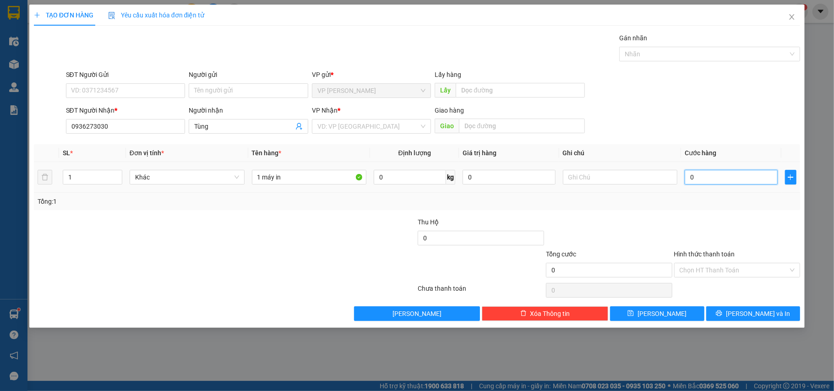
type input "5"
type input "50"
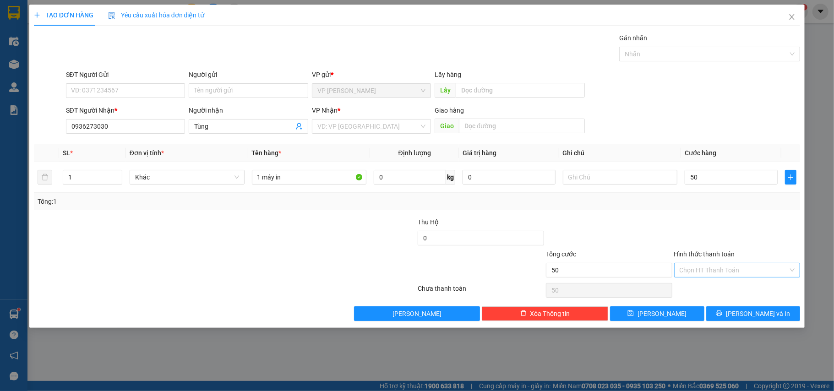
type input "50.000"
click at [709, 273] on input "Hình thức thanh toán" at bounding box center [733, 270] width 109 height 14
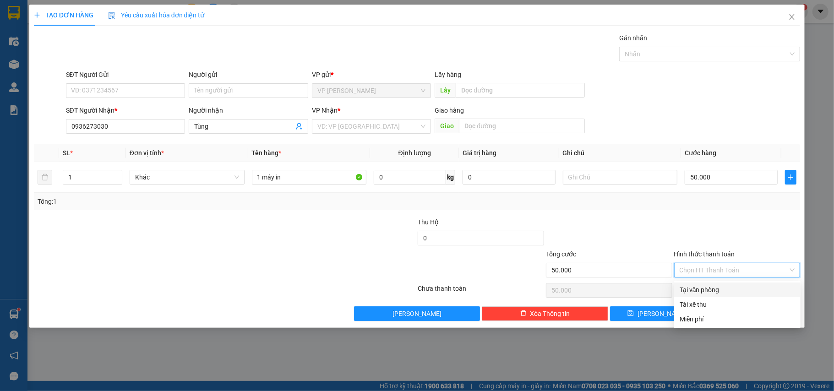
click at [713, 291] on div "Tại văn phòng" at bounding box center [736, 290] width 115 height 10
type input "0"
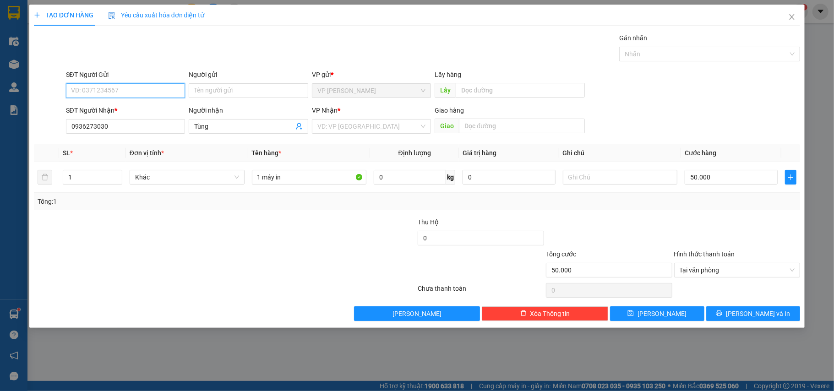
click at [104, 92] on input "SĐT Người Gửi" at bounding box center [125, 90] width 119 height 15
click at [766, 317] on span "[PERSON_NAME] và In" at bounding box center [758, 314] width 64 height 10
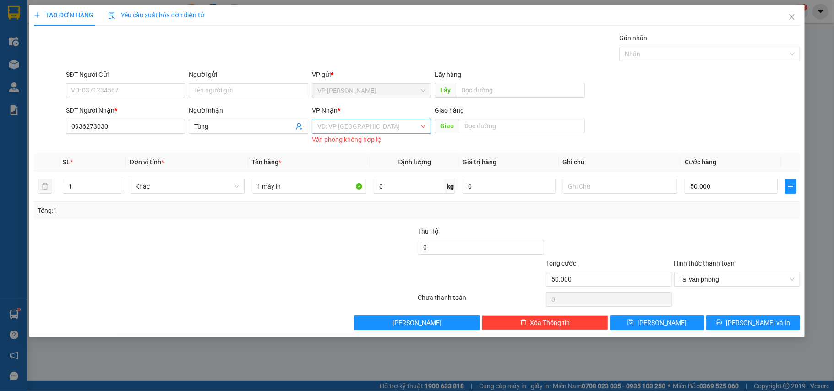
click at [361, 130] on input "search" at bounding box center [368, 126] width 102 height 14
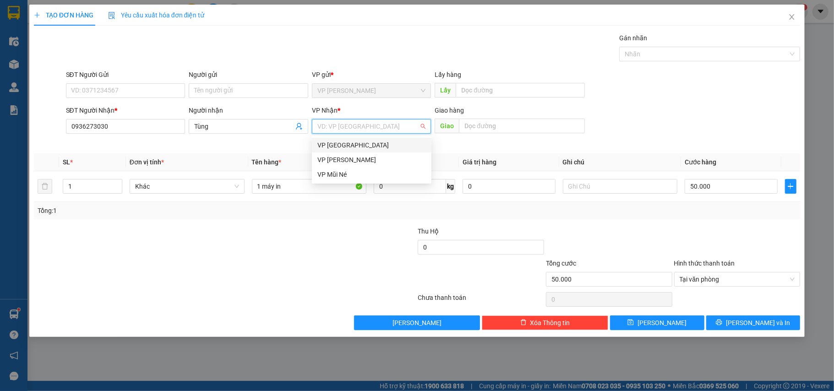
click at [348, 146] on div "VP [GEOGRAPHIC_DATA]" at bounding box center [371, 145] width 108 height 10
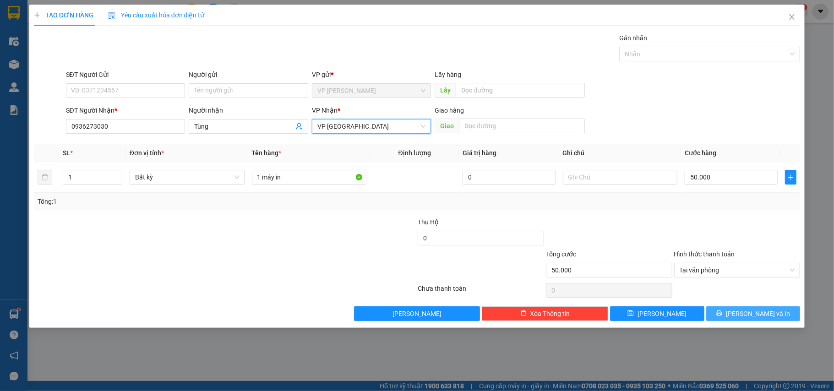
click at [765, 318] on span "[PERSON_NAME] và In" at bounding box center [758, 314] width 64 height 10
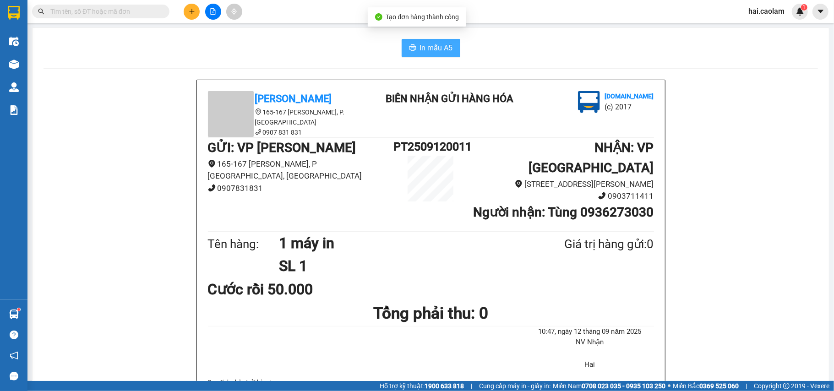
click at [432, 48] on span "In mẫu A5" at bounding box center [436, 47] width 33 height 11
click at [193, 13] on icon "plus" at bounding box center [192, 11] width 6 height 6
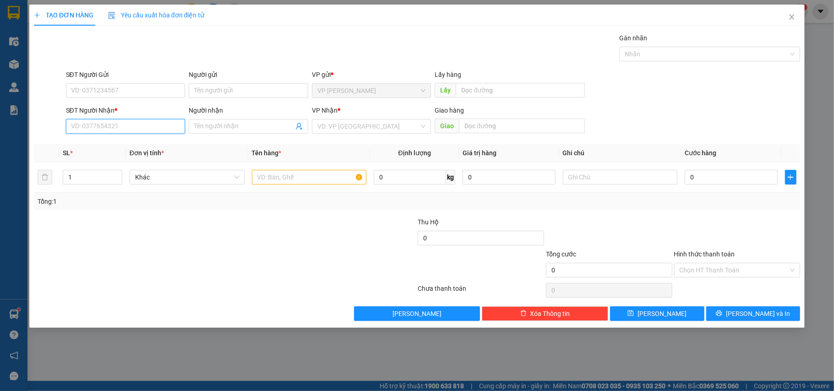
click at [131, 129] on input "SĐT Người Nhận *" at bounding box center [125, 126] width 119 height 15
type input "0946727312"
click at [112, 149] on div "0946727312 - Vỹ" at bounding box center [125, 146] width 108 height 10
type input "Vỹ"
type input "0946727312"
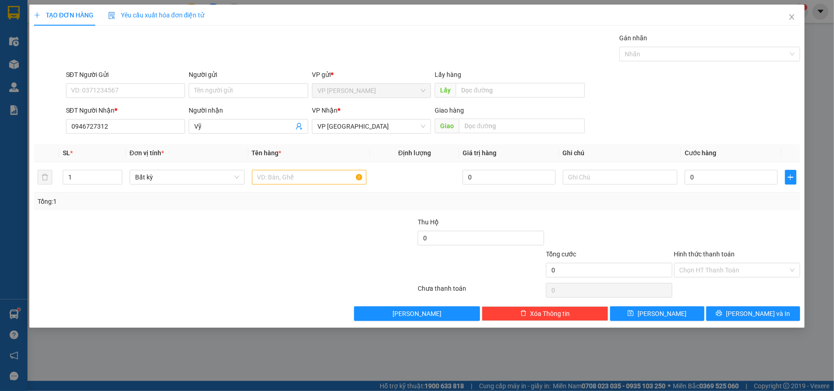
click at [112, 81] on div "SĐT Người Gửi" at bounding box center [125, 77] width 119 height 14
click at [119, 92] on input "SĐT Người Gửi" at bounding box center [125, 90] width 119 height 15
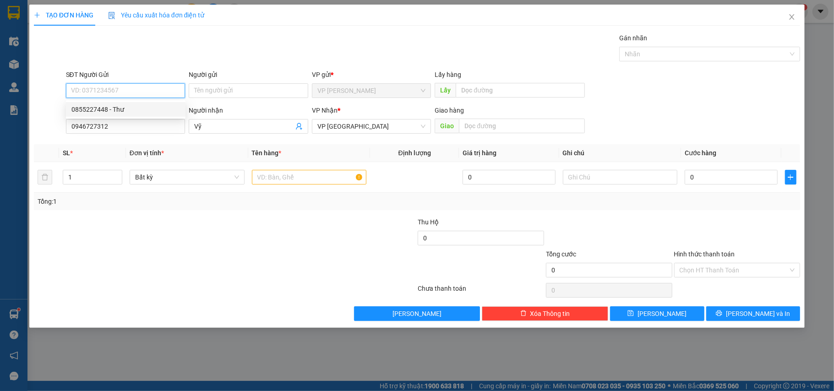
click at [121, 111] on div "0855227448 - Thư" at bounding box center [125, 109] width 108 height 10
type input "0855227448"
type input "Thư"
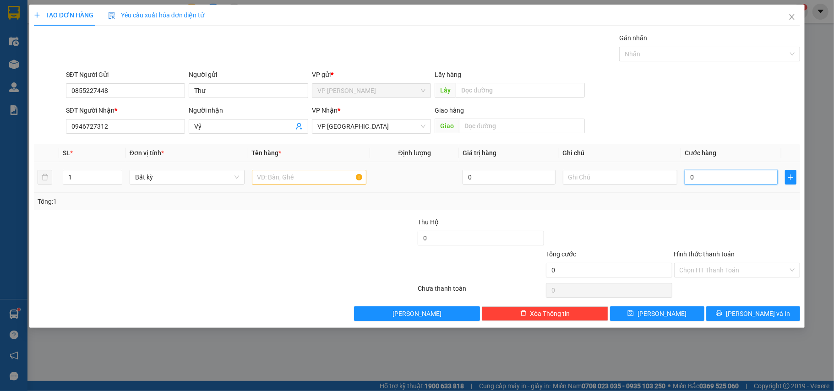
click at [704, 179] on input "0" at bounding box center [730, 177] width 92 height 15
click at [724, 276] on input "Hình thức thanh toán" at bounding box center [733, 270] width 109 height 14
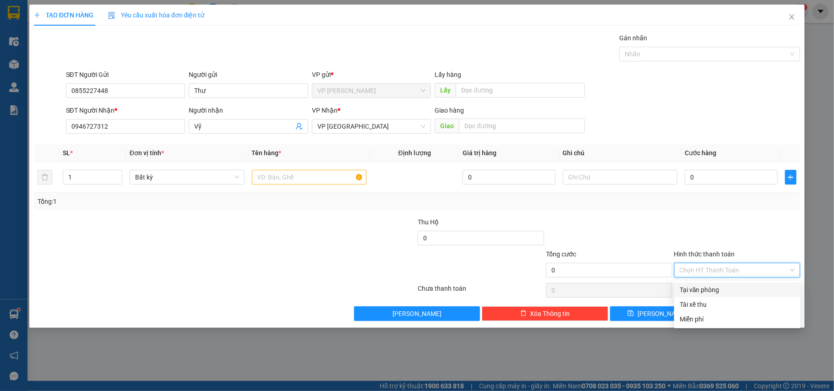
click at [731, 290] on div "Tại văn phòng" at bounding box center [736, 290] width 115 height 10
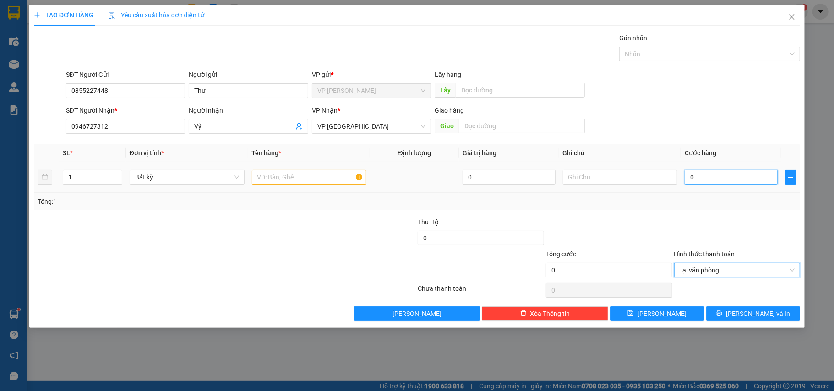
click at [720, 176] on input "0" at bounding box center [730, 177] width 92 height 15
type input "4"
type input "40"
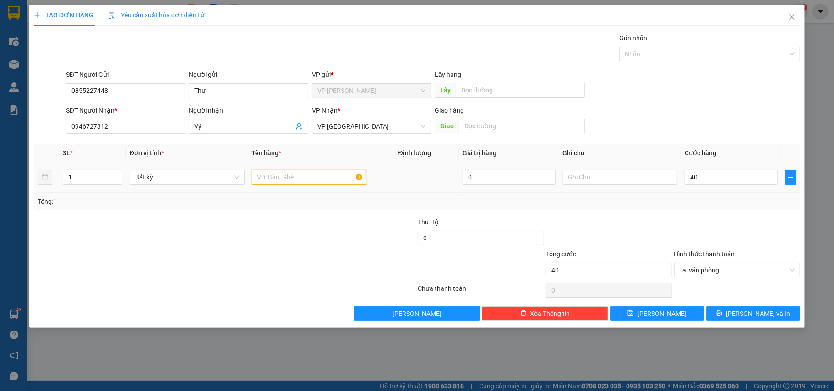
type input "40.000"
click at [291, 173] on input "text" at bounding box center [309, 177] width 115 height 15
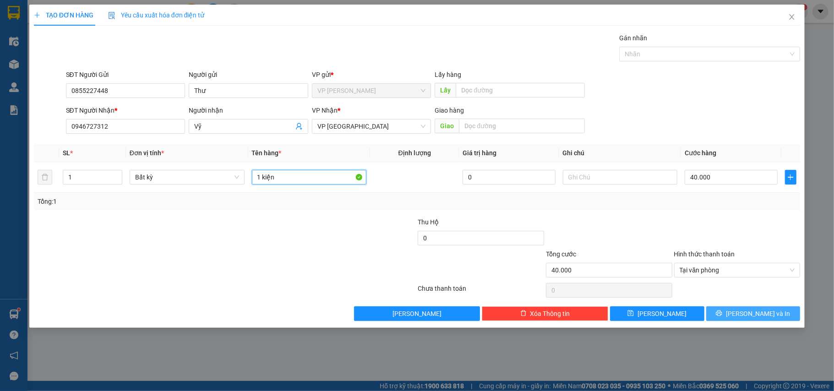
type input "1 kiện"
click at [757, 320] on button "[PERSON_NAME] và In" at bounding box center [753, 313] width 94 height 15
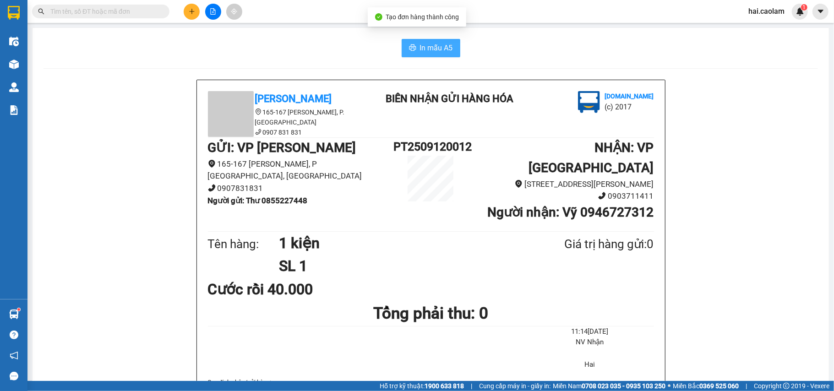
click at [444, 52] on span "In mẫu A5" at bounding box center [436, 47] width 33 height 11
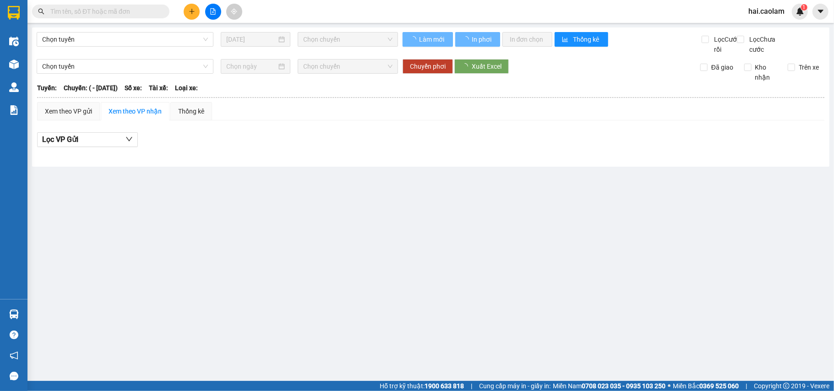
click at [101, 6] on input "text" at bounding box center [104, 11] width 108 height 10
paste input "0934679679"
type input "0934679679"
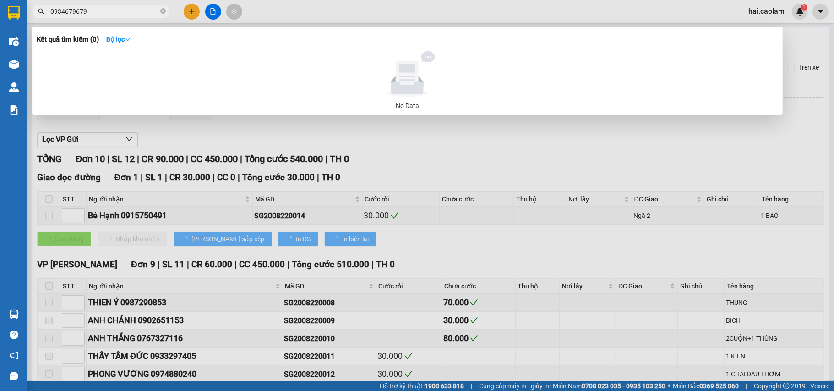
type input "22/08/2020"
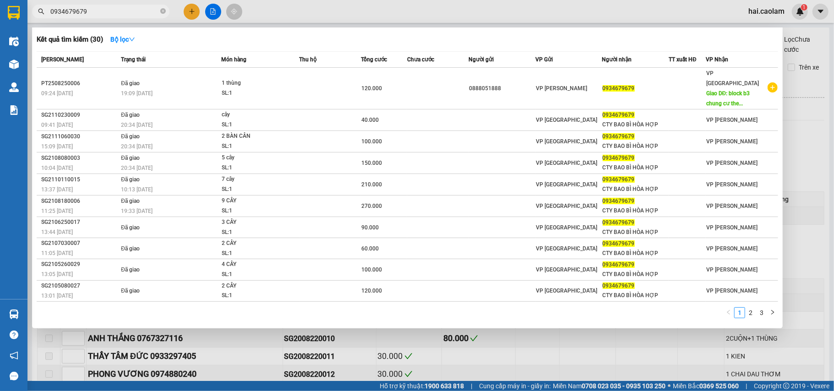
type input "0934679679"
